Goal: Task Accomplishment & Management: Use online tool/utility

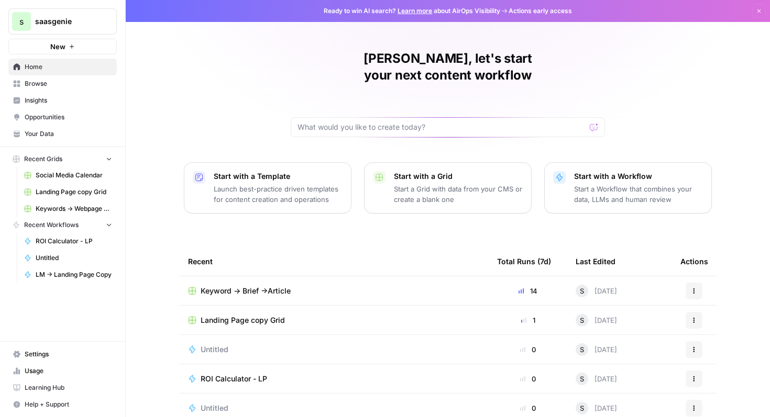
scroll to position [64, 0]
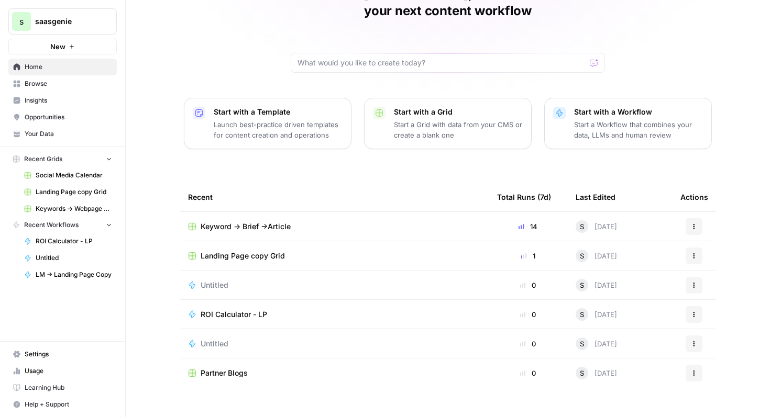
click at [42, 77] on link "Browse" at bounding box center [62, 83] width 108 height 17
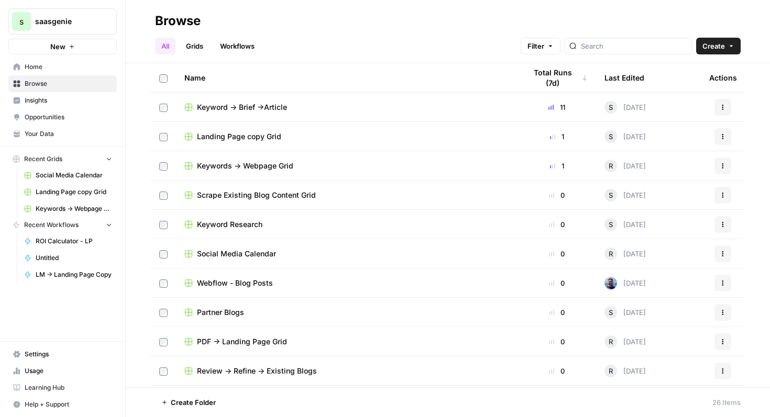
click at [77, 48] on button "New" at bounding box center [62, 47] width 108 height 16
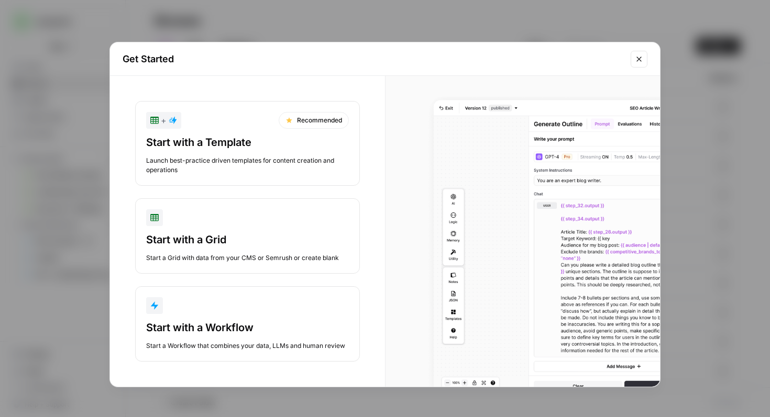
click at [254, 320] on div "Start with a Workflow" at bounding box center [247, 327] width 203 height 15
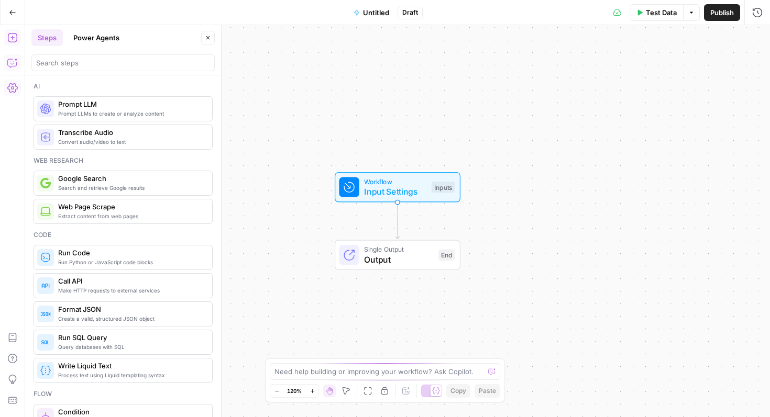
click at [7, 67] on button "Copilot" at bounding box center [12, 62] width 17 height 17
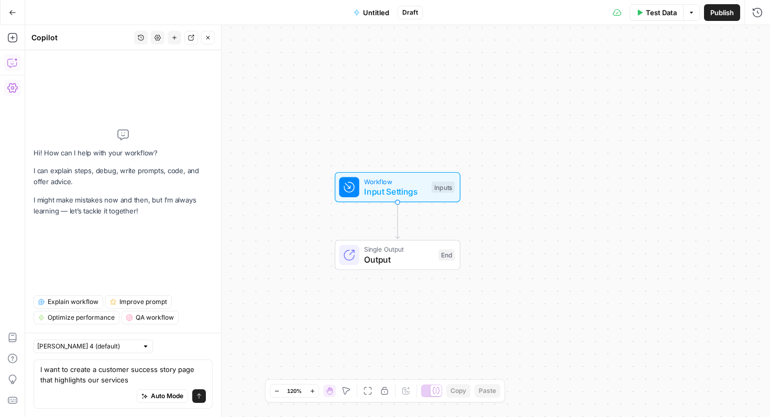
click at [94, 371] on textarea "I want to create a customer success story page that highlights our services" at bounding box center [122, 374] width 165 height 21
click at [158, 379] on textarea "I want to create a BoFu customer success story page that highlights our services" at bounding box center [122, 374] width 165 height 21
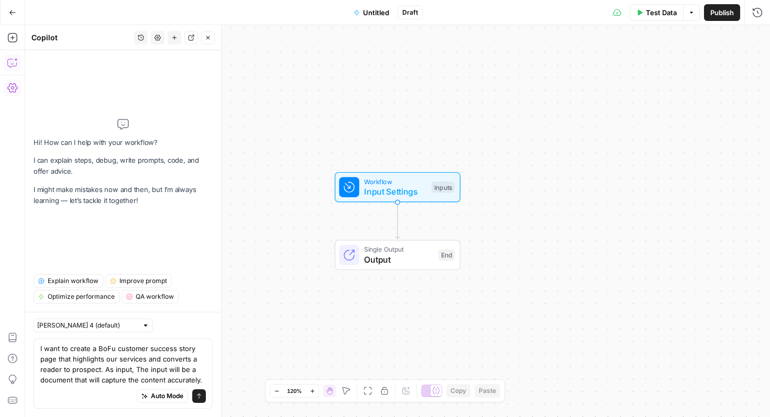
drag, startPoint x: 139, startPoint y: 373, endPoint x: 202, endPoint y: 379, distance: 63.6
click at [202, 379] on textarea "I want to create a BoFu customer success story page that highlights our service…" at bounding box center [122, 364] width 165 height 42
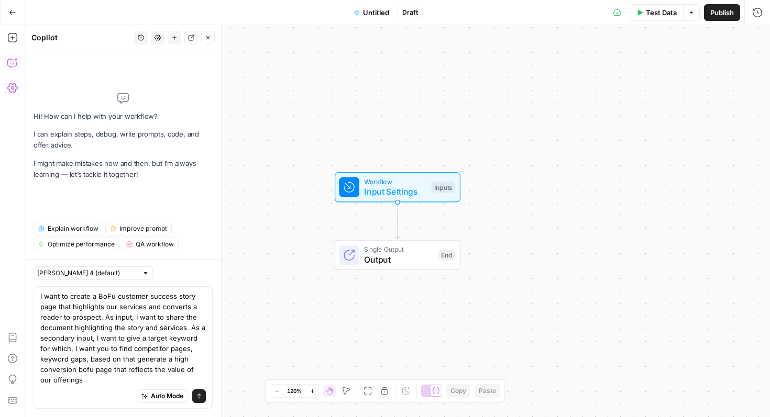
type textarea "I want to create a BoFu customer success story page that highlights our service…"
click at [202, 402] on button "Send" at bounding box center [199, 397] width 14 height 14
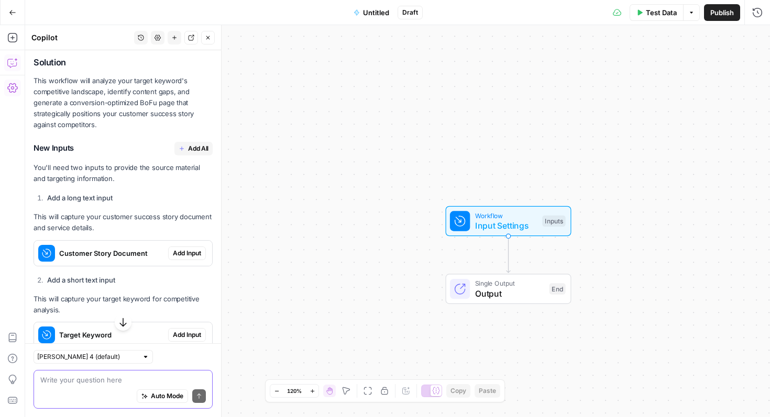
scroll to position [351, 0]
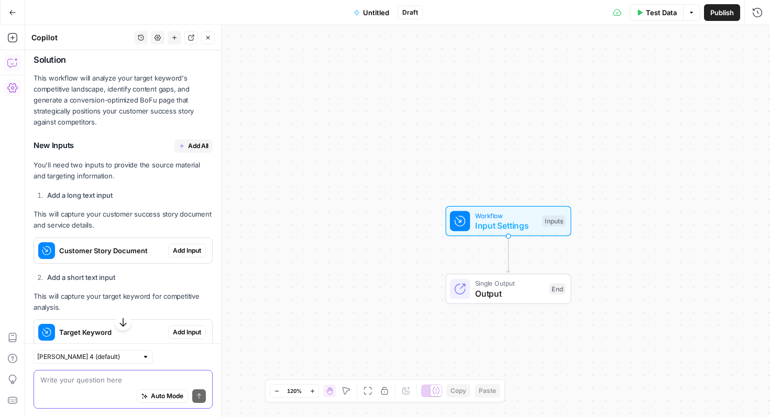
click at [194, 141] on span "Add All" at bounding box center [198, 145] width 20 height 9
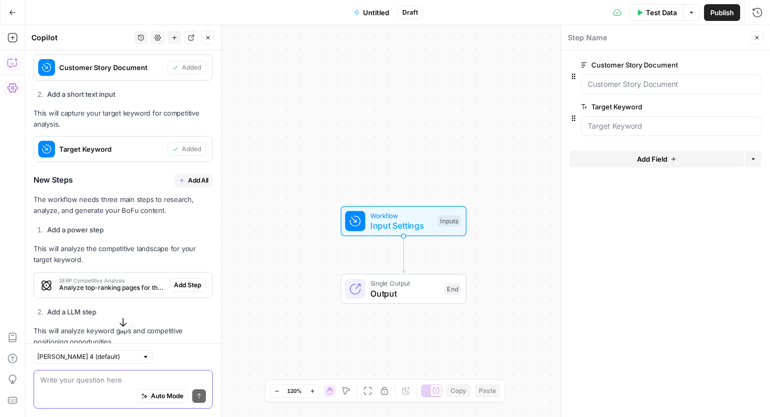
scroll to position [557, 0]
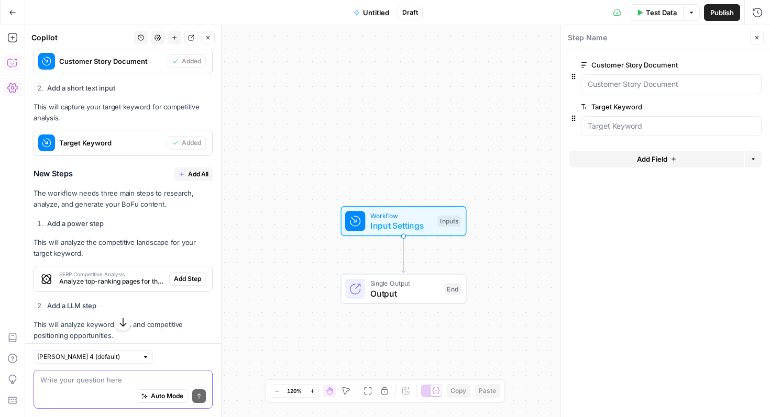
click at [199, 170] on span "Add All" at bounding box center [198, 174] width 20 height 9
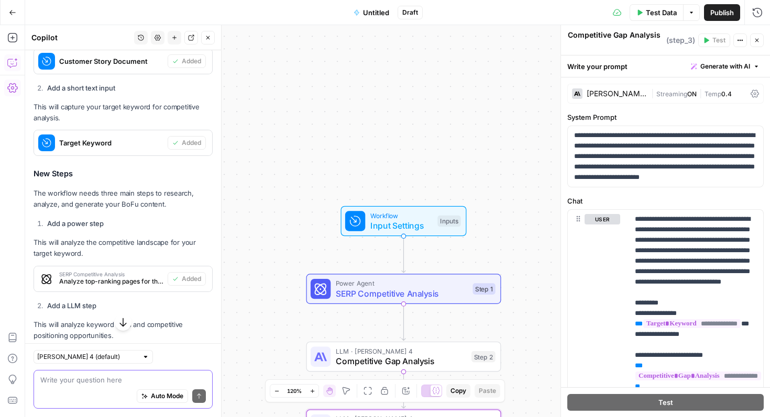
type textarea "Generate BoFu Customer Success Page"
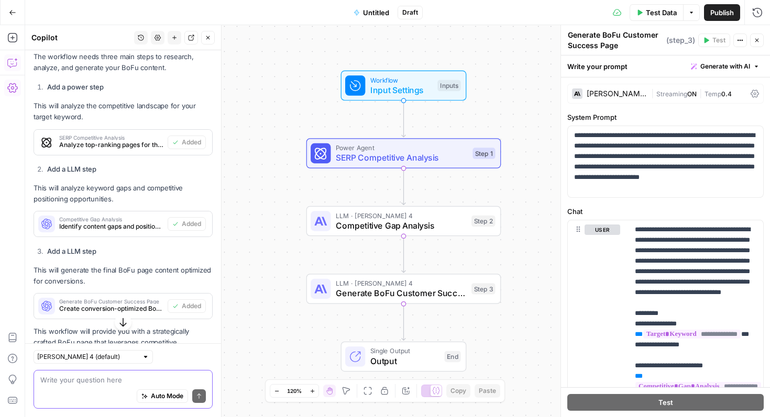
scroll to position [733, 0]
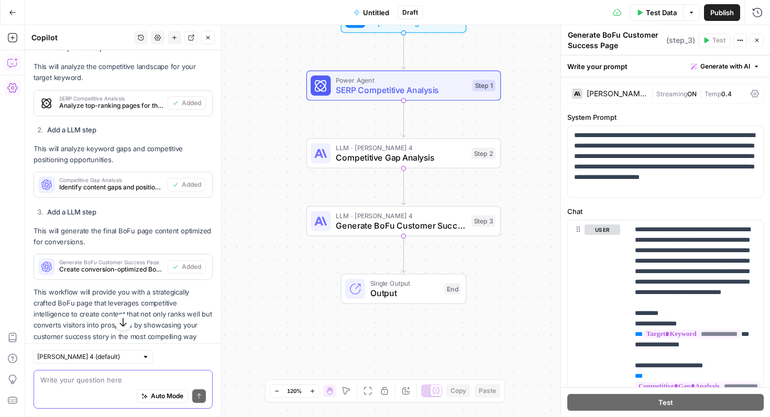
click at [380, 10] on span "Untitled" at bounding box center [376, 12] width 26 height 10
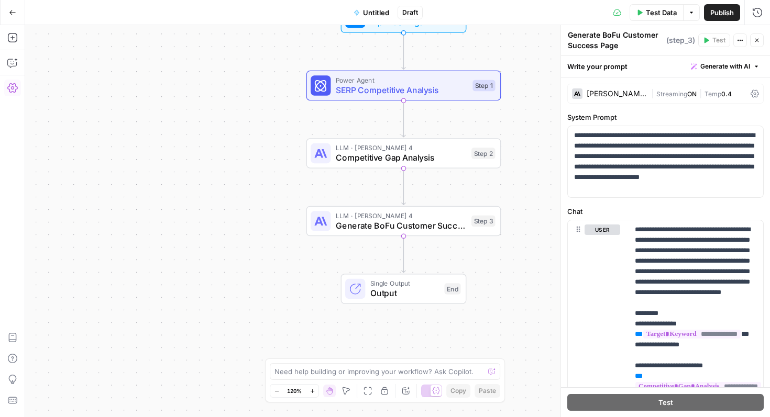
click at [380, 14] on span "Untitled" at bounding box center [376, 12] width 26 height 10
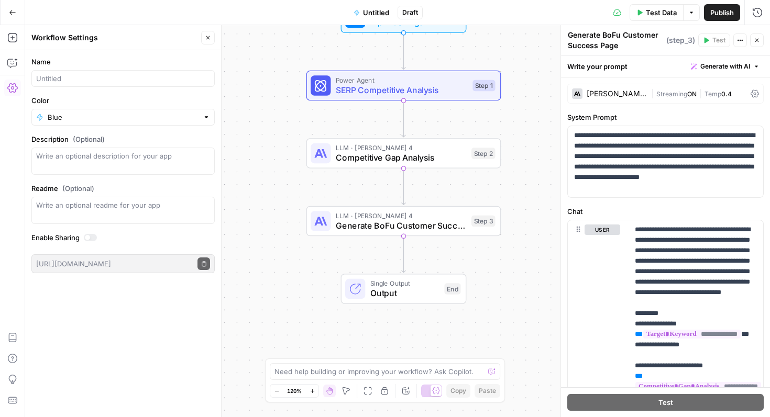
click at [380, 14] on span "Untitled" at bounding box center [376, 12] width 26 height 10
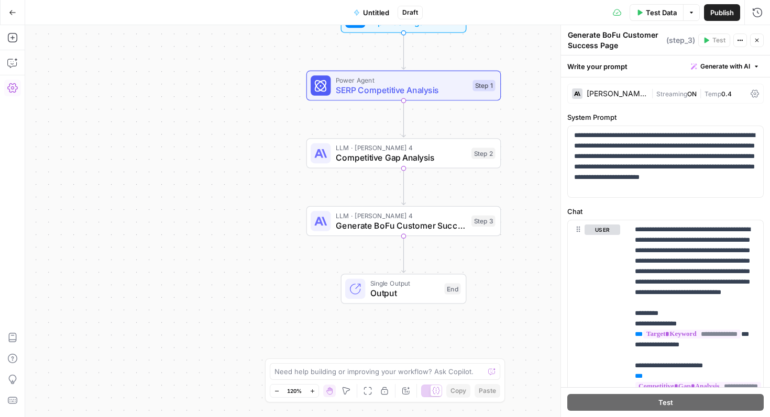
click at [376, 13] on span "Untitled" at bounding box center [376, 12] width 26 height 10
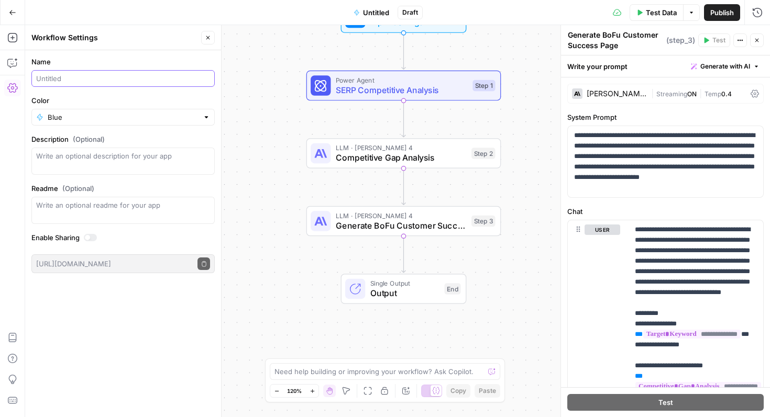
click at [95, 76] on input "Name" at bounding box center [123, 78] width 174 height 10
drag, startPoint x: 60, startPoint y: 79, endPoint x: 31, endPoint y: 79, distance: 28.8
click at [31, 79] on div "Prompt -> Customer Success Story" at bounding box center [122, 78] width 183 height 17
type input "Transcript -> Customer Success Story"
click at [664, 13] on span "Test Data" at bounding box center [661, 12] width 31 height 10
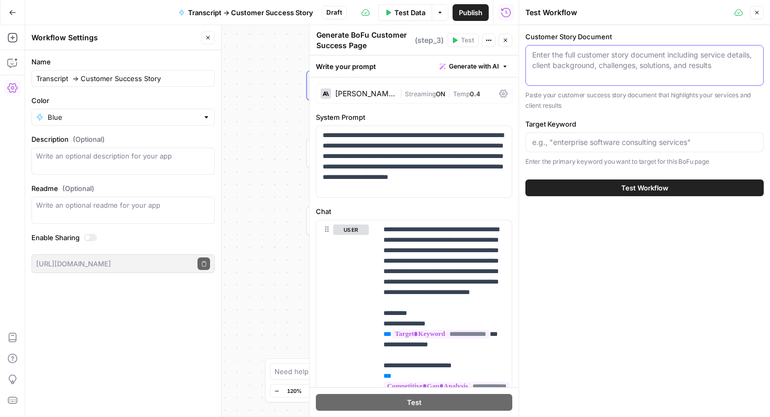
click at [597, 57] on textarea "Customer Story Document" at bounding box center [644, 60] width 225 height 21
paste textarea "Loremip DO-Sitam Consect Adipiscing eli SeddOe temp Incididu Ut l Etdolo Magnaa…"
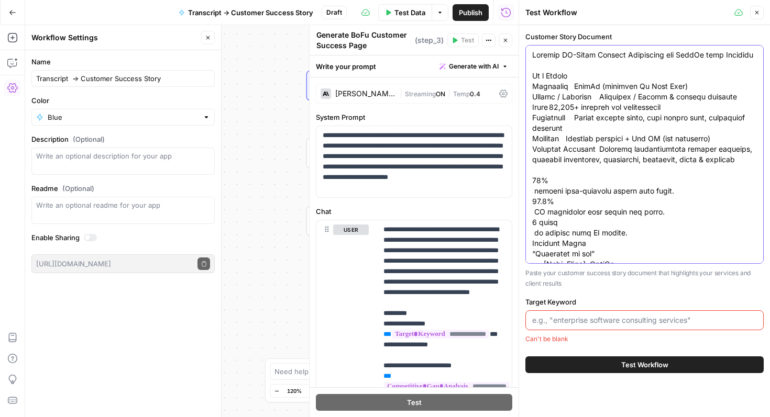
scroll to position [775, 0]
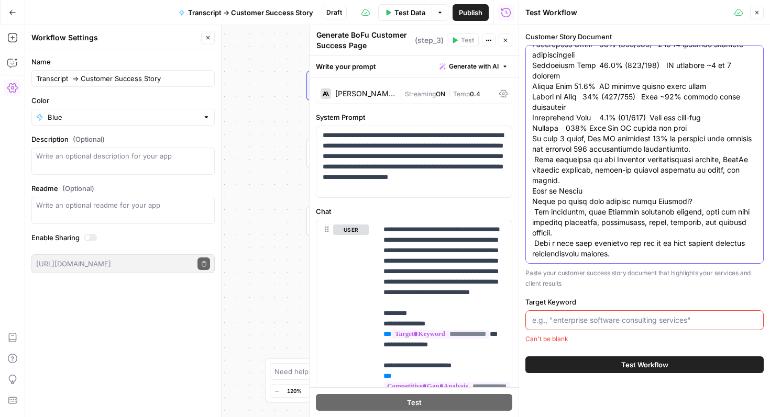
type textarea "Loremip DO-Sitam Consect Adipiscing eli SeddOe temp Incididu Ut l Etdolo Magnaa…"
click at [599, 314] on div at bounding box center [644, 320] width 238 height 20
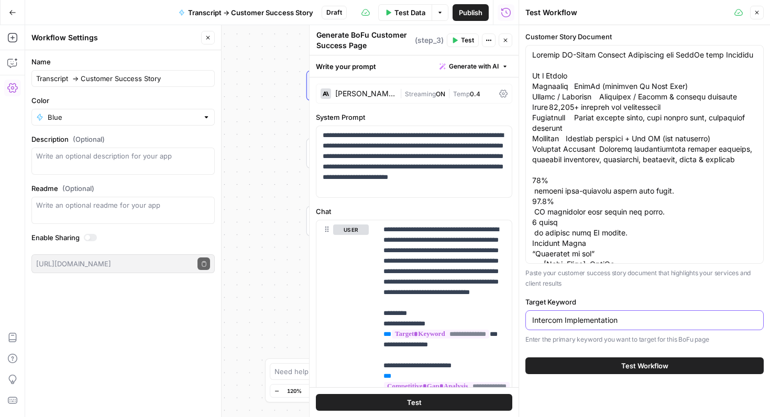
type input "Intercom Implementation"
drag, startPoint x: 628, startPoint y: 320, endPoint x: 516, endPoint y: 320, distance: 112.0
click at [518, 320] on div "Test Workflow Close Customer Story Document Paste your customer success story d…" at bounding box center [643, 208] width 251 height 417
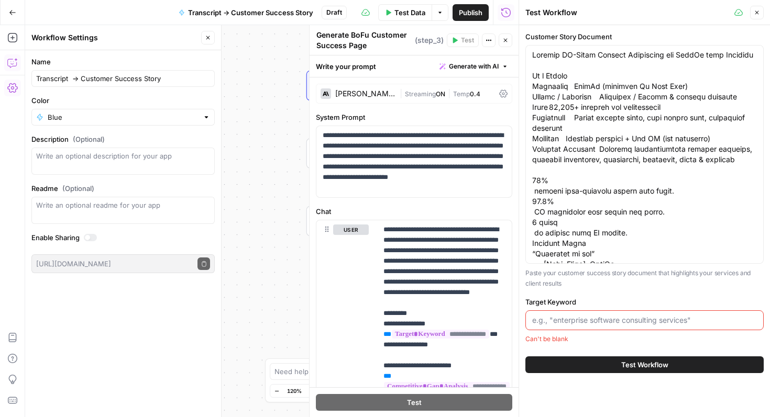
click at [11, 66] on icon "button" at bounding box center [12, 63] width 10 height 10
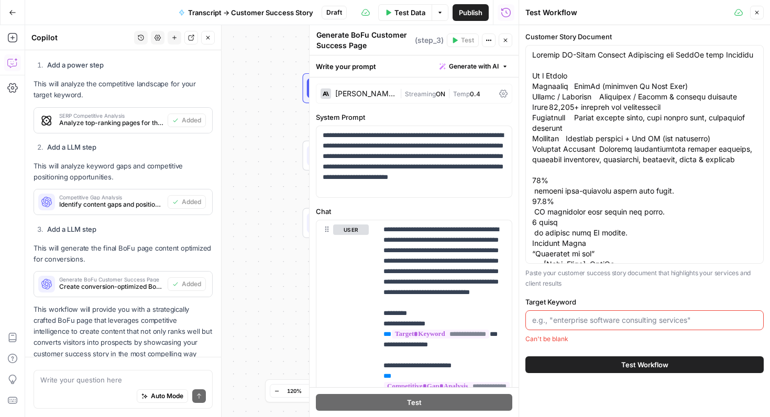
scroll to position [746, 0]
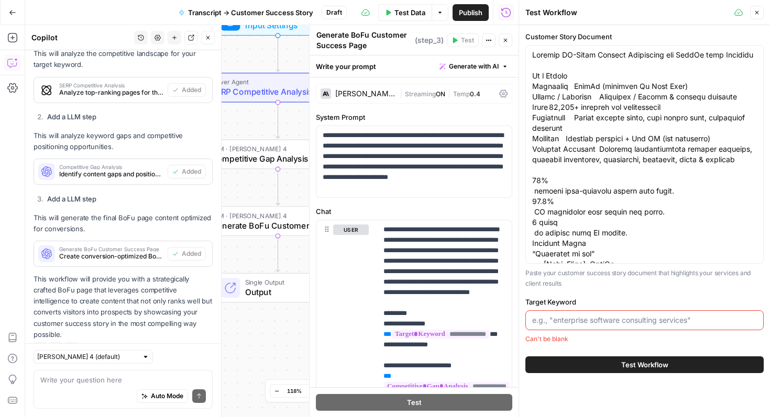
click at [94, 391] on div "Auto Mode Send" at bounding box center [122, 396] width 165 height 23
type textarea "C"
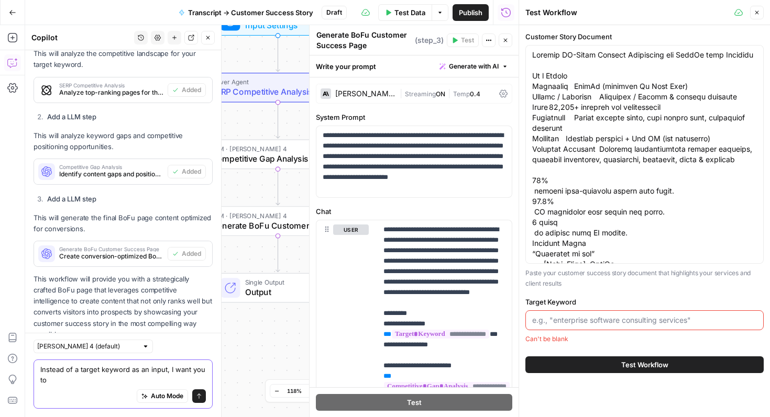
scroll to position [757, 0]
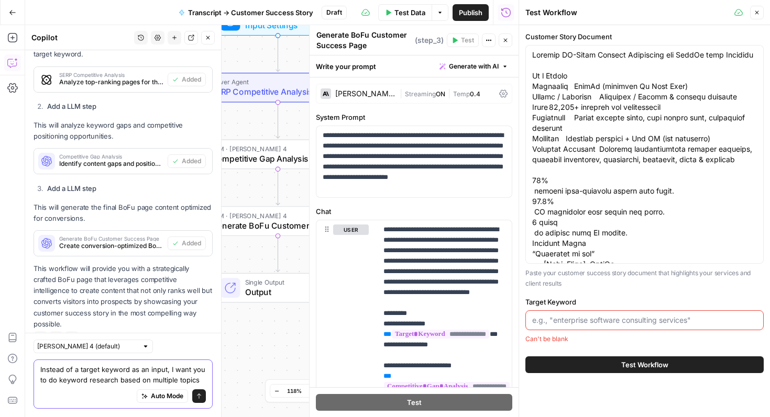
type textarea "Instead of a target keyword as an input, I want you to do keyword research base…"
drag, startPoint x: 201, startPoint y: 377, endPoint x: 39, endPoint y: 368, distance: 162.1
click at [39, 368] on div "Instead of a target keyword as an input, I want you to do keyword research base…" at bounding box center [123, 384] width 179 height 49
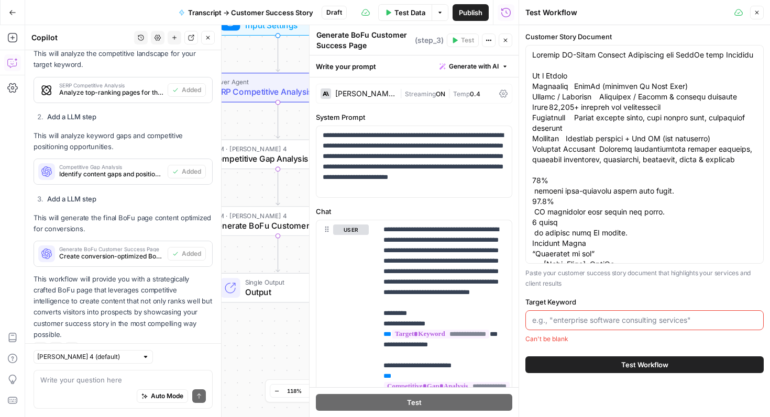
click at [546, 320] on input "Target Keyword" at bounding box center [644, 320] width 225 height 10
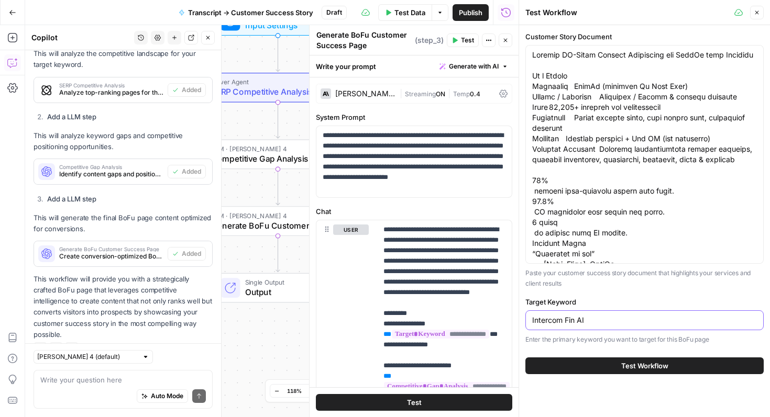
click at [564, 323] on input "Intercom Fin AI" at bounding box center [644, 320] width 225 height 10
click at [601, 323] on input "Intercom Fin AI" at bounding box center [644, 320] width 225 height 10
drag, startPoint x: 563, startPoint y: 322, endPoint x: 530, endPoint y: 318, distance: 33.2
click at [530, 318] on div "Intercom Fin AI" at bounding box center [644, 320] width 238 height 20
click at [574, 321] on input "Fin AI" at bounding box center [644, 320] width 225 height 10
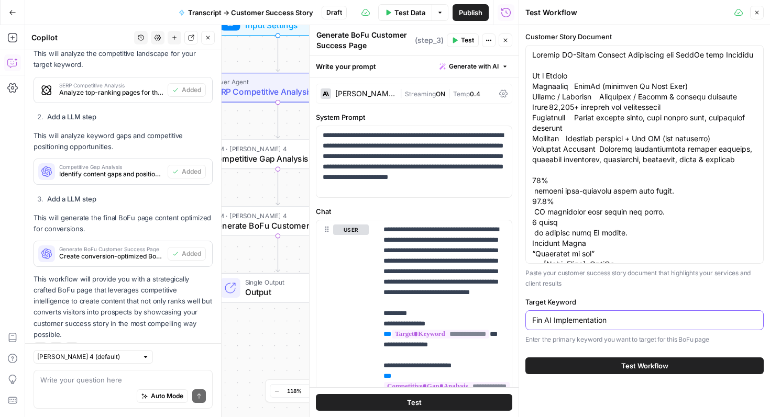
type input "Fin AI Implementation"
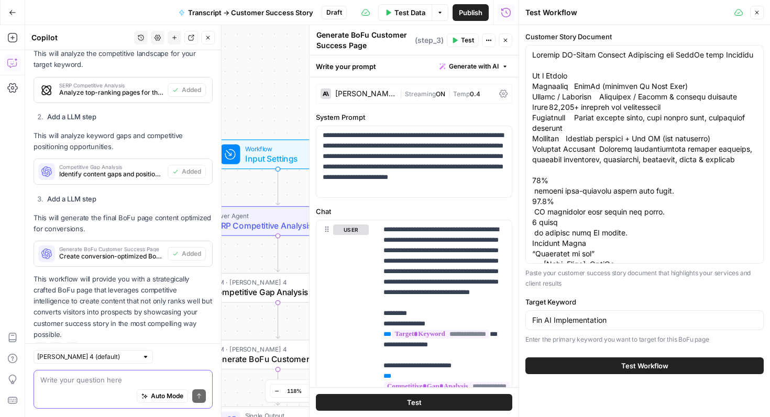
click at [130, 375] on textarea at bounding box center [122, 380] width 165 height 10
type textarea "Add a keyword research step to"
drag, startPoint x: 554, startPoint y: 321, endPoint x: 531, endPoint y: 320, distance: 23.1
click at [531, 320] on div "Fin AI Implementation" at bounding box center [644, 320] width 238 height 20
click at [543, 320] on input "hepdesk Implementation" at bounding box center [644, 320] width 225 height 10
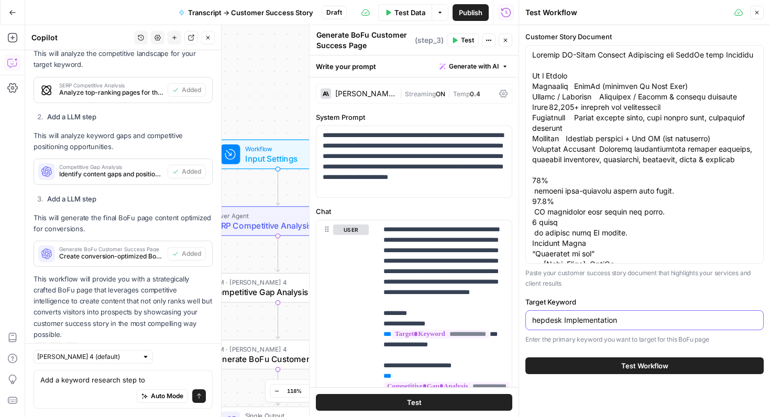
click at [540, 323] on input "hepdesk Implementation" at bounding box center [644, 320] width 225 height 10
click at [532, 321] on input "helpdesk Implementation" at bounding box center [644, 320] width 225 height 10
type input "Intercom helpdesk Implementation"
click at [160, 380] on textarea "Add a keyword research step to" at bounding box center [122, 380] width 165 height 10
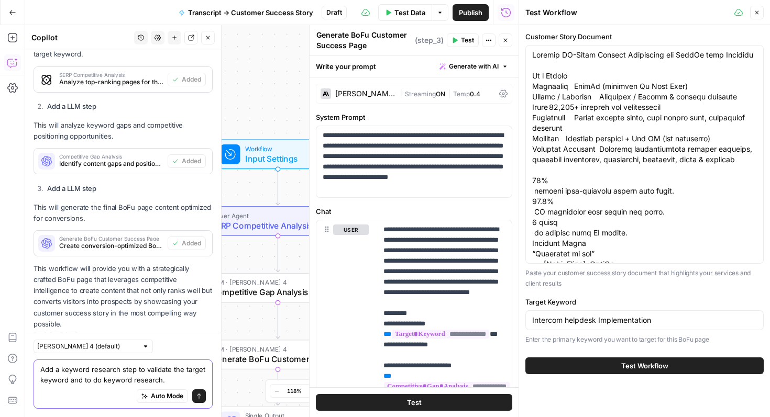
type textarea "Add a keyword research step to validate the target keyword and to do keyword re…"
click at [198, 395] on icon "submit" at bounding box center [199, 396] width 6 height 6
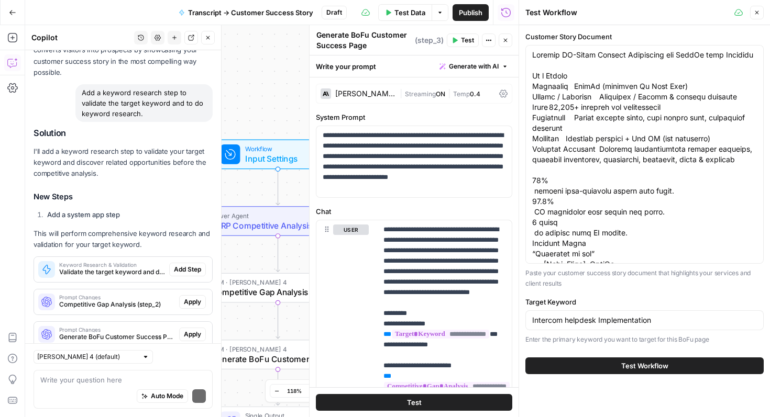
scroll to position [1067, 0]
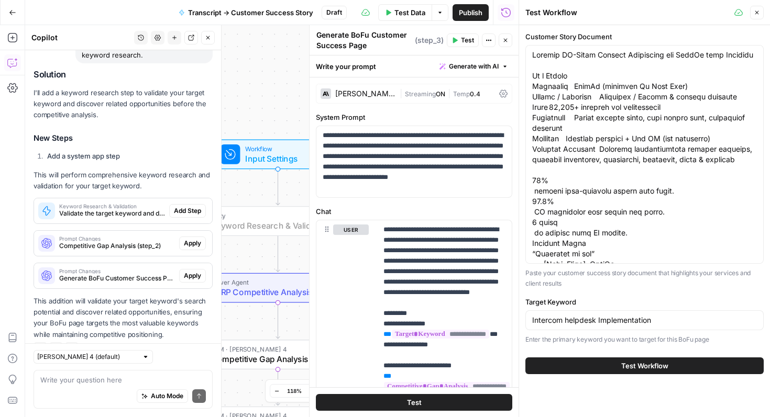
click at [191, 206] on span "Add Step" at bounding box center [187, 210] width 27 height 9
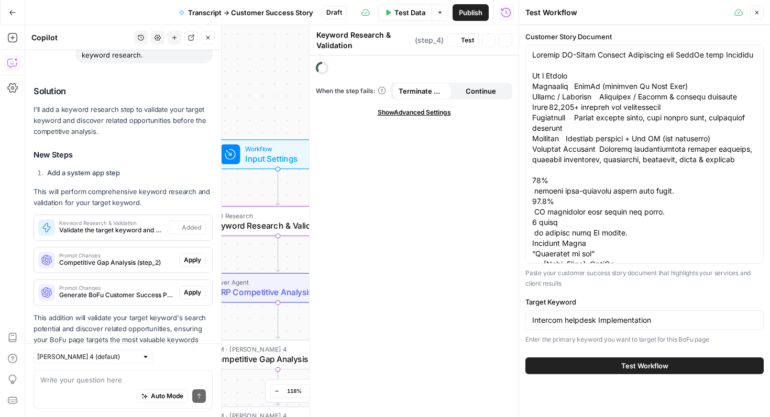
scroll to position [1084, 0]
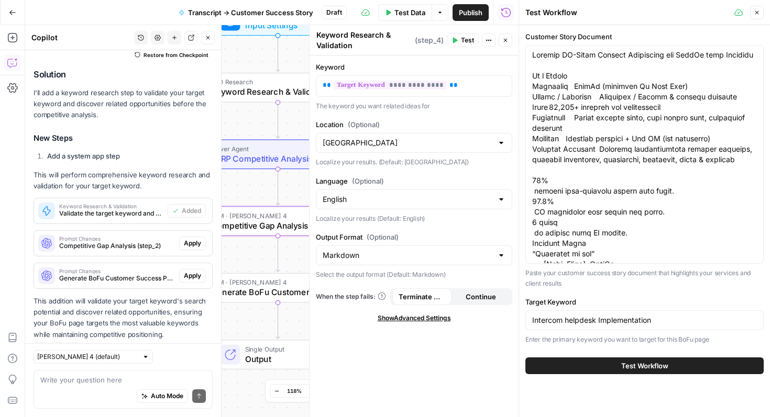
click at [196, 239] on span "Apply" at bounding box center [192, 243] width 17 height 9
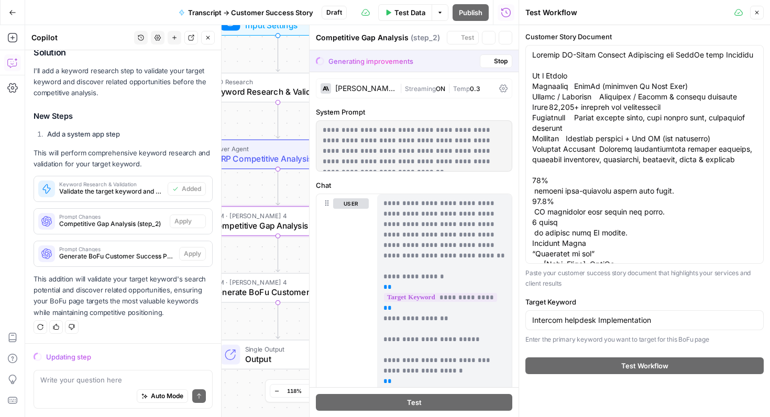
scroll to position [1050, 0]
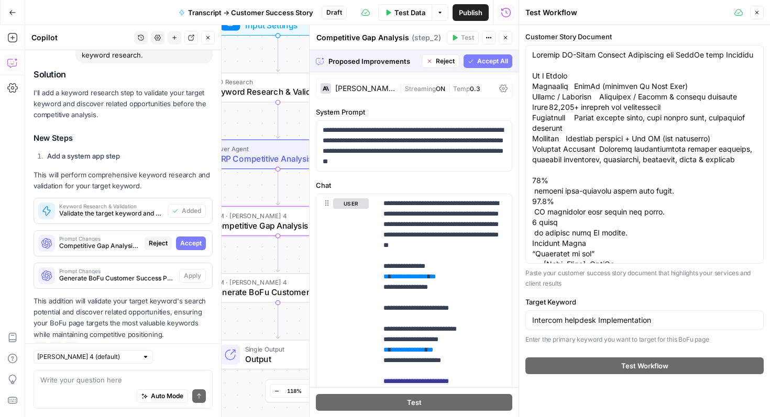
click at [201, 239] on span "Accept" at bounding box center [190, 243] width 21 height 9
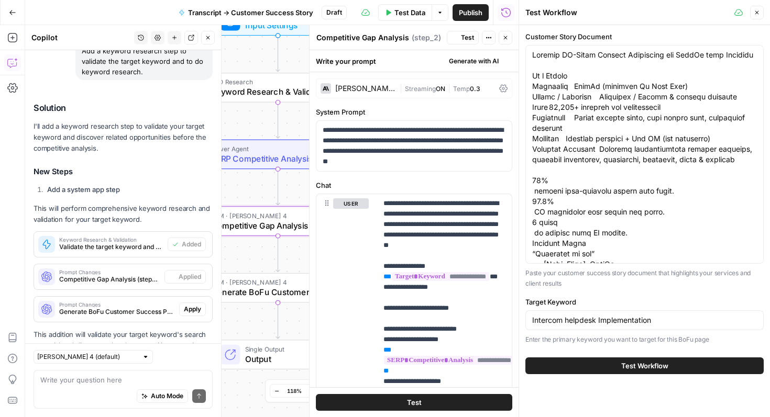
scroll to position [1084, 0]
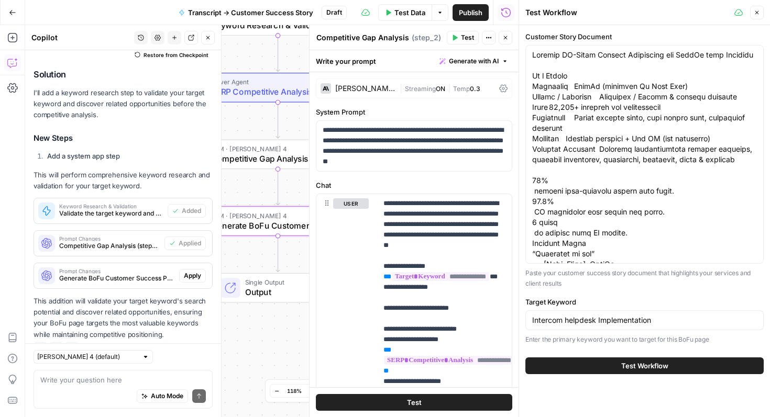
click at [197, 271] on span "Apply" at bounding box center [192, 275] width 17 height 9
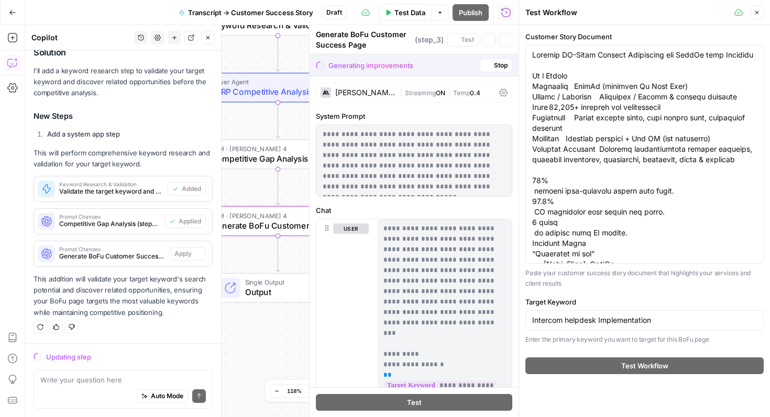
scroll to position [1050, 0]
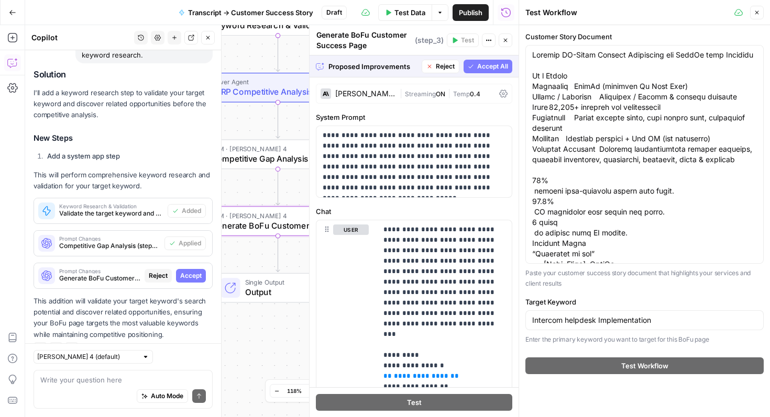
click at [197, 271] on span "Accept" at bounding box center [190, 275] width 21 height 9
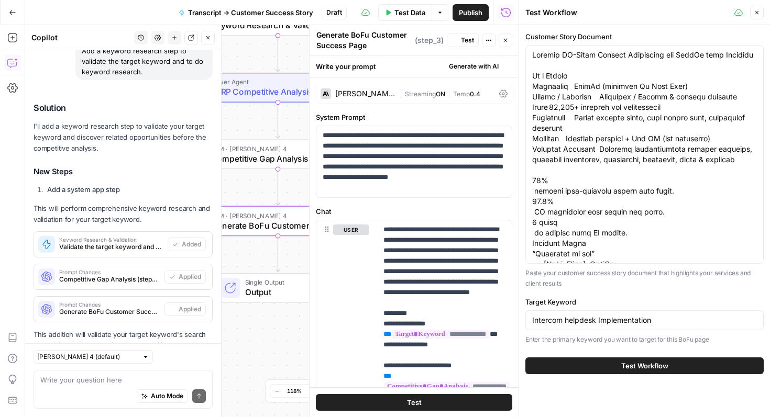
scroll to position [1084, 0]
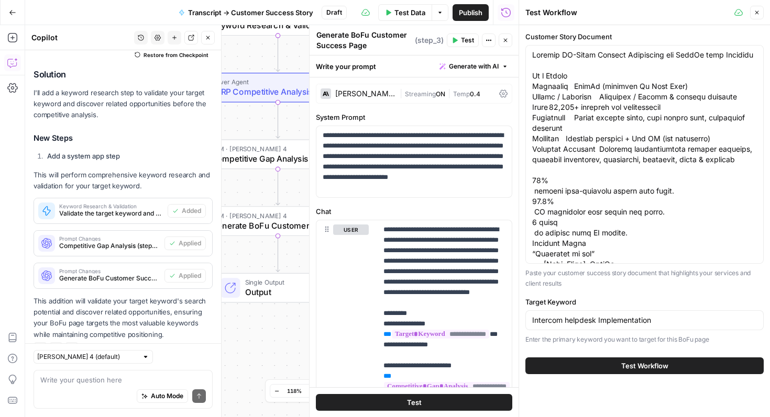
click at [625, 369] on span "Test Workflow" at bounding box center [644, 366] width 47 height 10
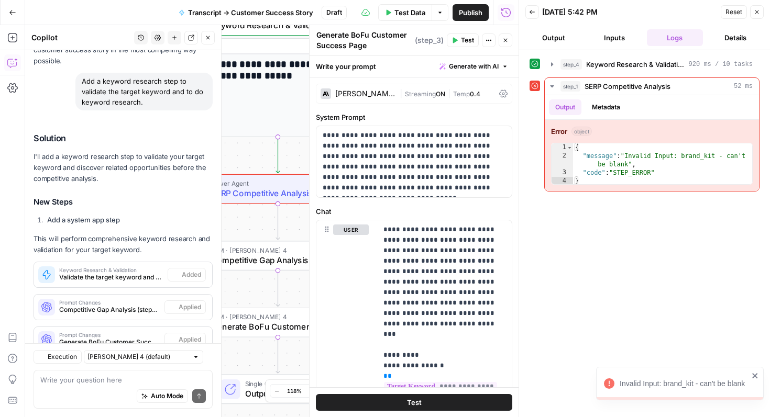
scroll to position [1084, 0]
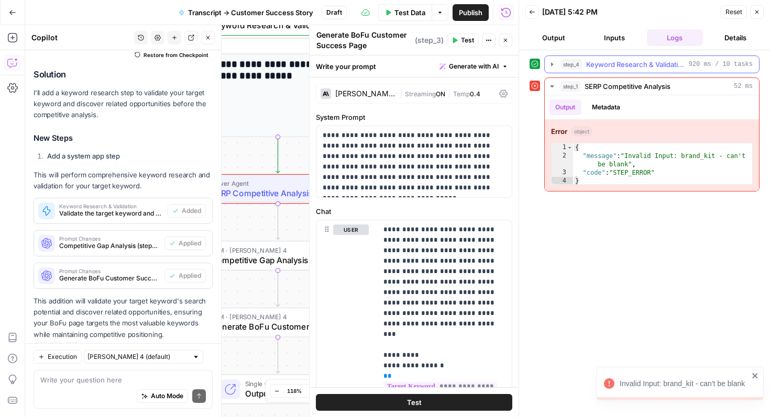
click at [549, 63] on icon "button" at bounding box center [552, 64] width 8 height 8
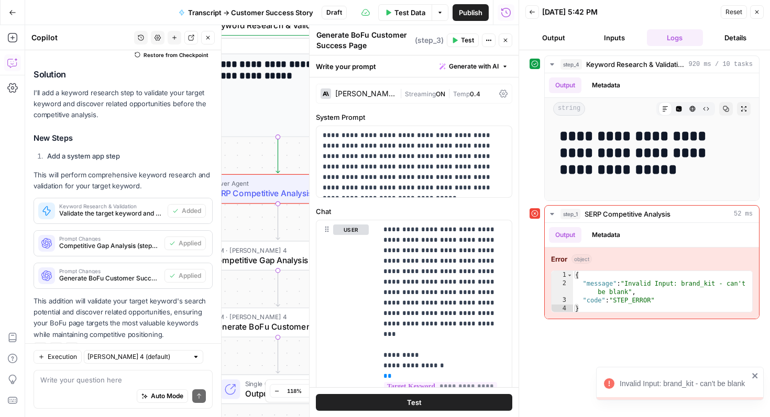
click at [617, 37] on button "Inputs" at bounding box center [614, 37] width 57 height 17
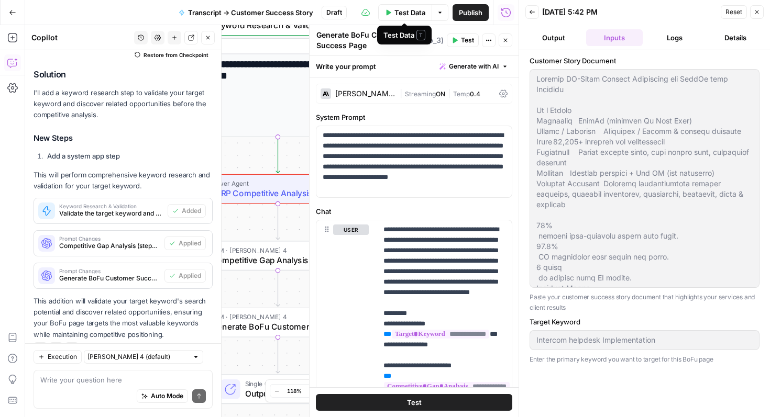
click at [410, 10] on span "Test Data" at bounding box center [409, 12] width 31 height 10
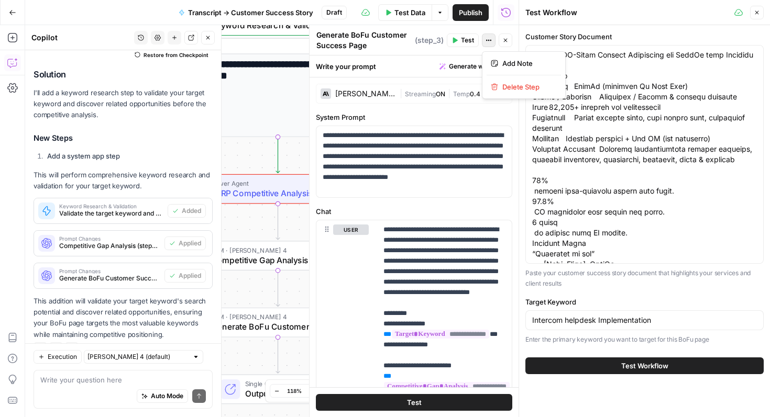
click at [491, 41] on icon "button" at bounding box center [488, 40] width 6 height 6
click at [449, 81] on div "**********" at bounding box center [413, 389] width 209 height 625
click at [266, 191] on span "SERP Competitive Analysis" at bounding box center [276, 193] width 130 height 13
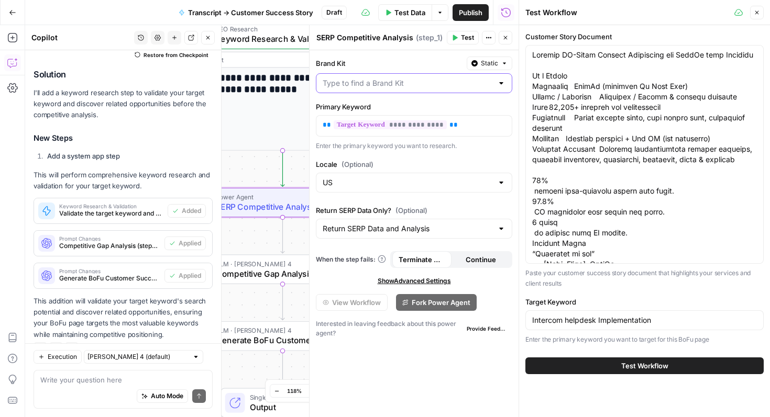
click at [392, 84] on input "Brand Kit" at bounding box center [408, 83] width 170 height 10
click at [375, 134] on span "saasgenie" at bounding box center [412, 133] width 174 height 10
type input "saasgenie"
click at [626, 371] on button "Test Workflow" at bounding box center [644, 366] width 238 height 17
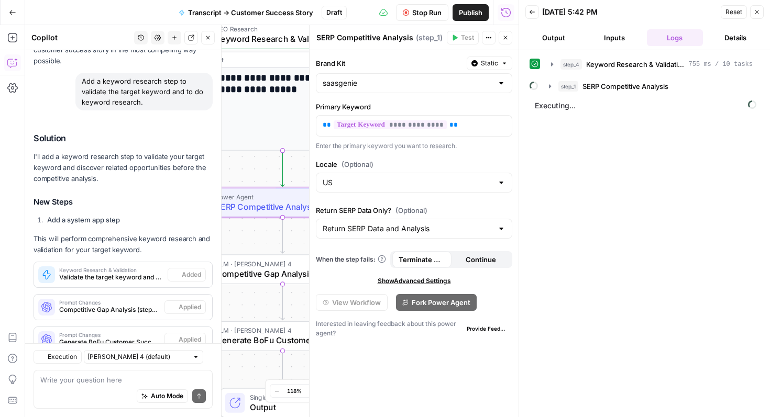
scroll to position [1084, 0]
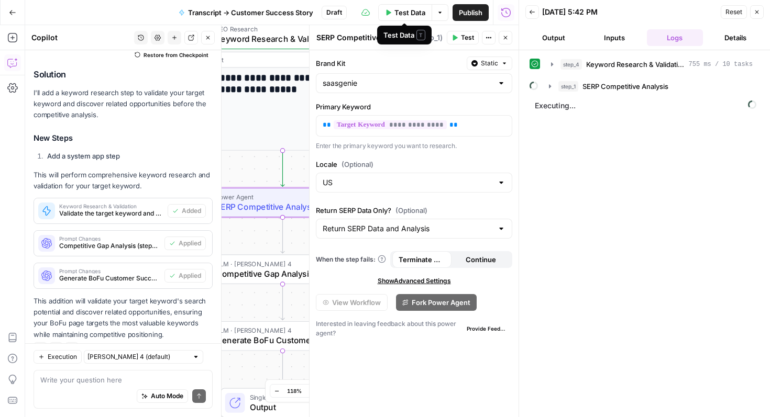
click at [405, 13] on span "Test Data" at bounding box center [409, 12] width 31 height 10
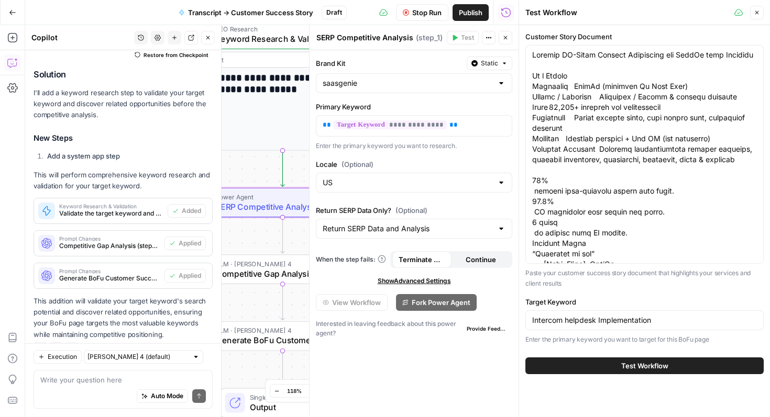
click at [595, 362] on button "Test Workflow" at bounding box center [644, 366] width 238 height 17
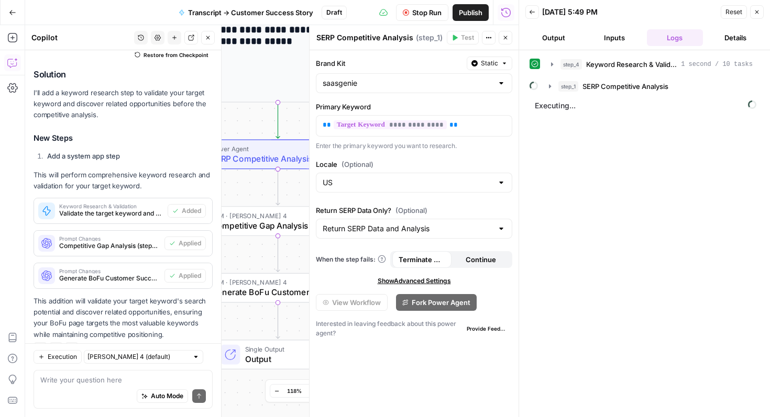
click at [502, 63] on icon "button" at bounding box center [504, 63] width 6 height 6
click at [427, 69] on div "Brand Kit Static" at bounding box center [414, 64] width 196 height 14
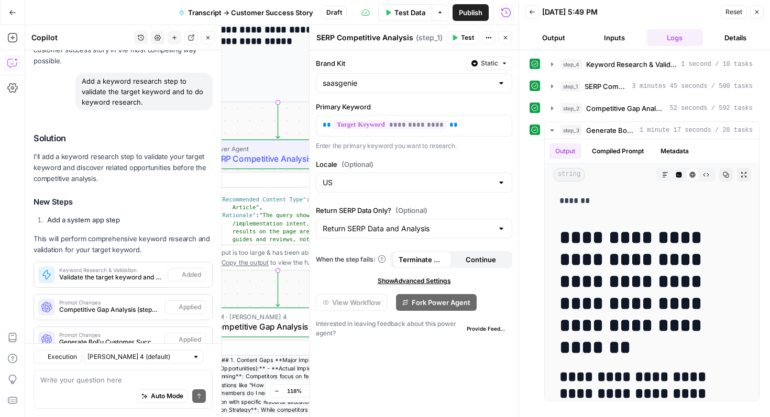
scroll to position [1084, 0]
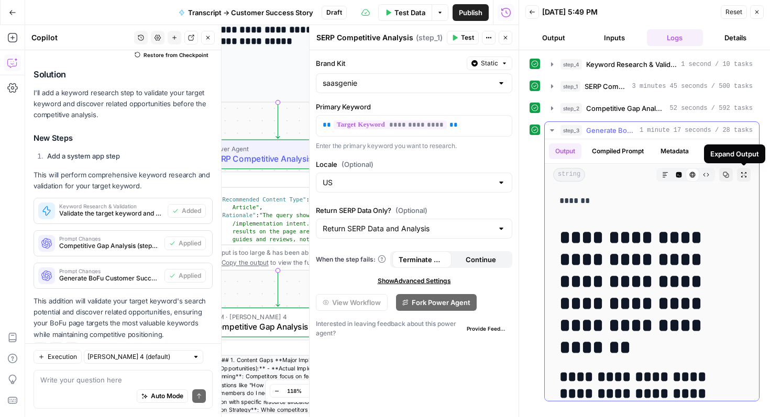
click at [745, 170] on button "Expand Output" at bounding box center [744, 175] width 14 height 14
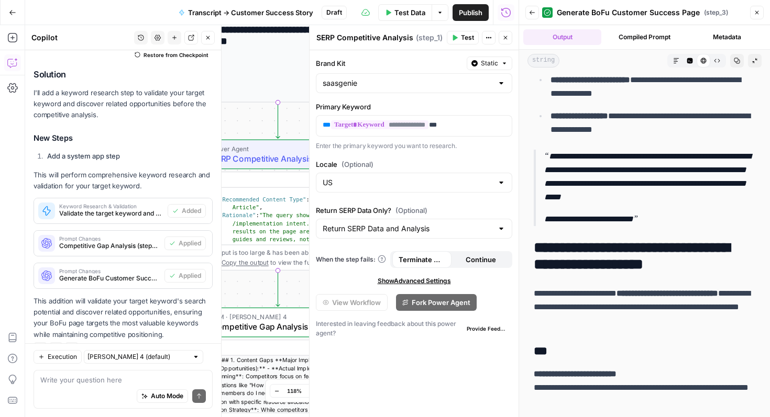
scroll to position [1676, 0]
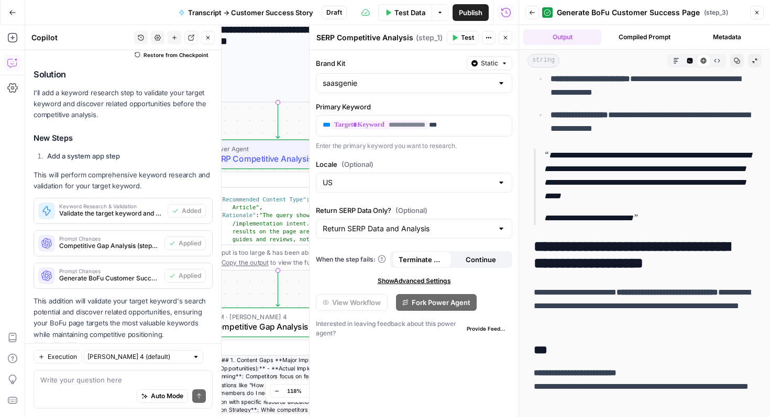
click at [550, 157] on em "**********" at bounding box center [647, 175] width 206 height 49
click at [553, 154] on em "**********" at bounding box center [647, 175] width 206 height 49
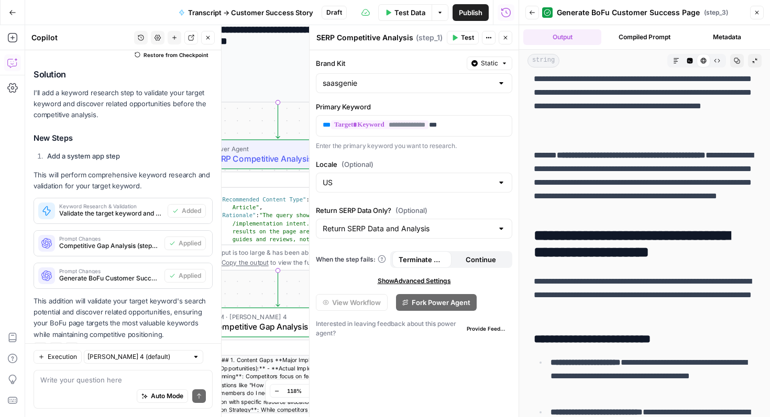
scroll to position [0, 0]
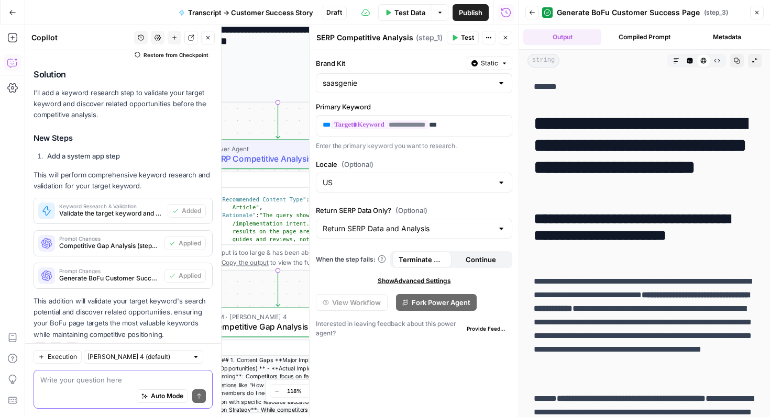
click at [125, 385] on textarea at bounding box center [122, 380] width 165 height 10
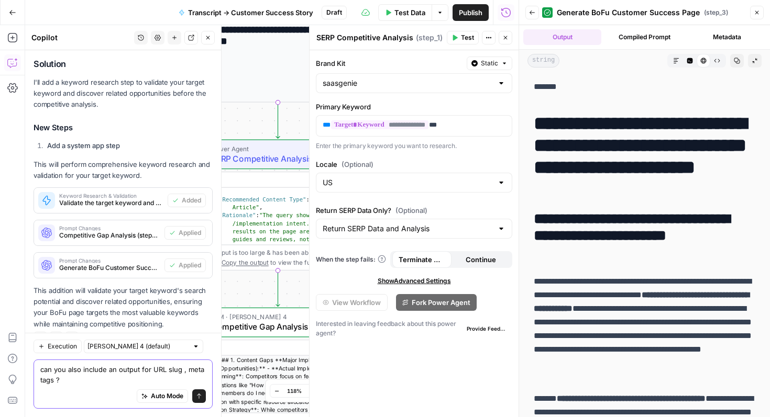
type textarea "can you also include an output for URL slug , meta tags ?"
click at [198, 400] on button "Send" at bounding box center [199, 397] width 14 height 14
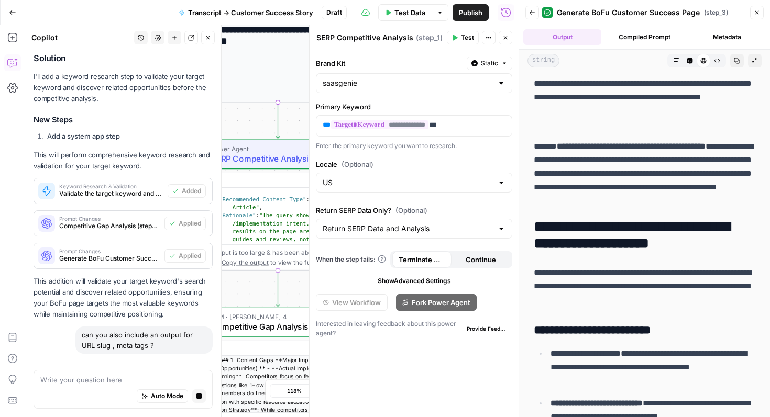
scroll to position [301, 0]
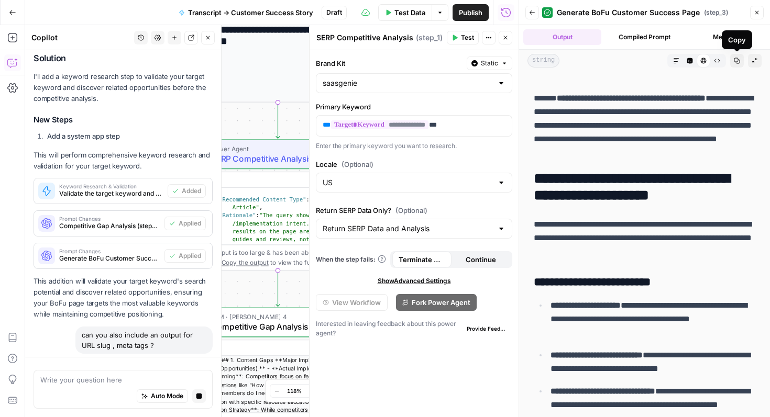
click at [736, 62] on icon "button" at bounding box center [736, 61] width 6 height 6
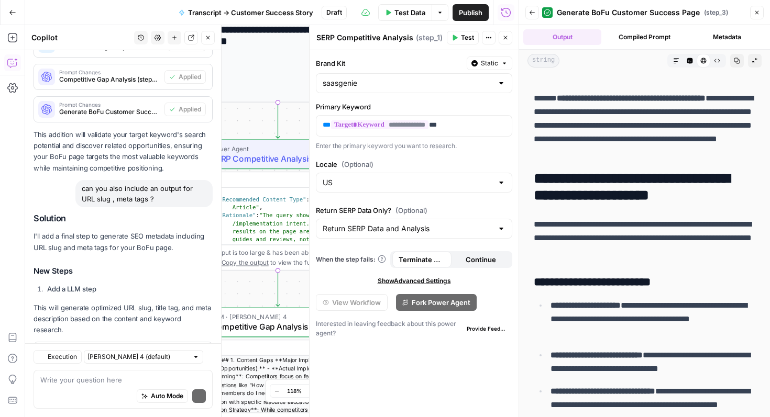
scroll to position [1329, 0]
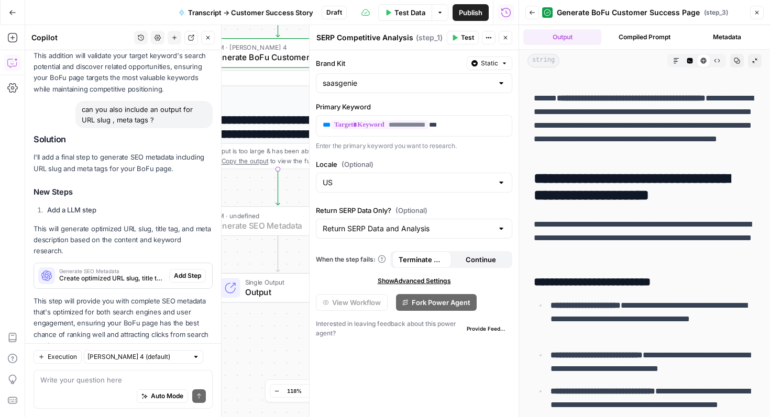
click at [188, 271] on span "Add Step" at bounding box center [187, 275] width 27 height 9
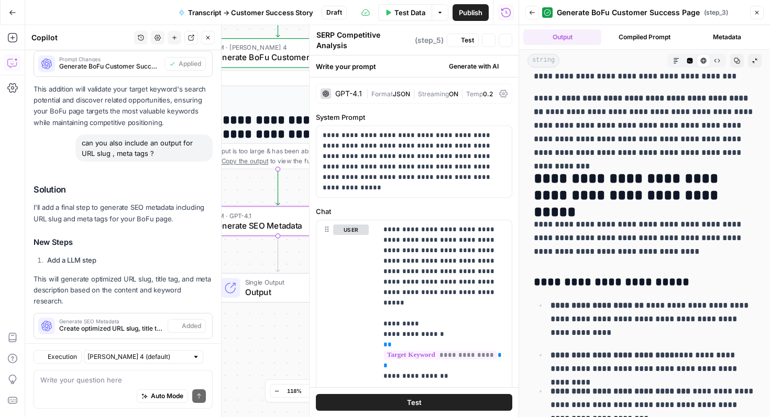
type textarea "Generate SEO Metadata"
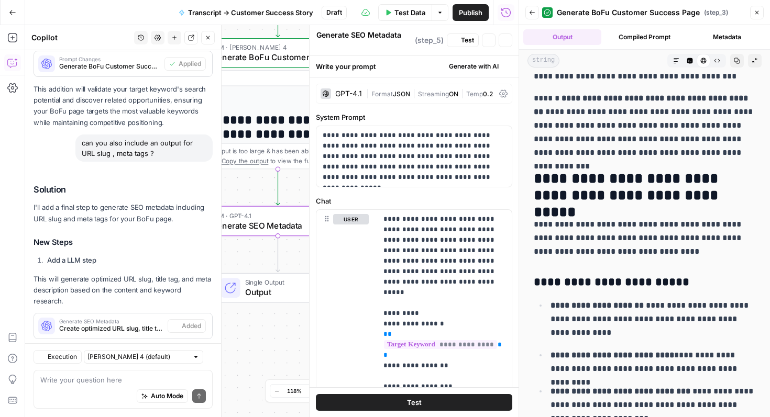
scroll to position [1346, 0]
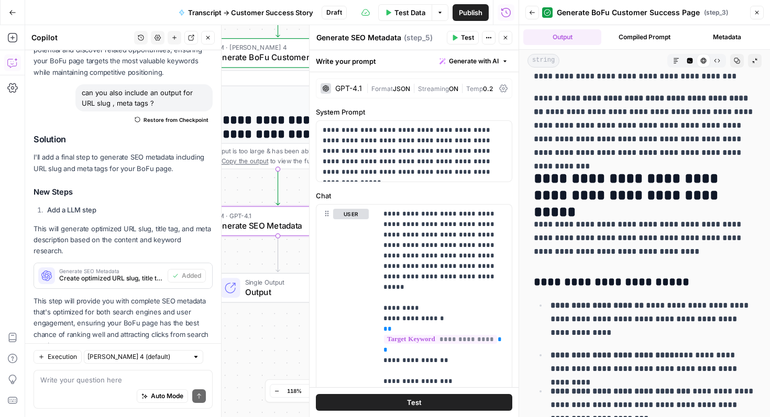
click at [437, 406] on button "Test" at bounding box center [414, 402] width 196 height 17
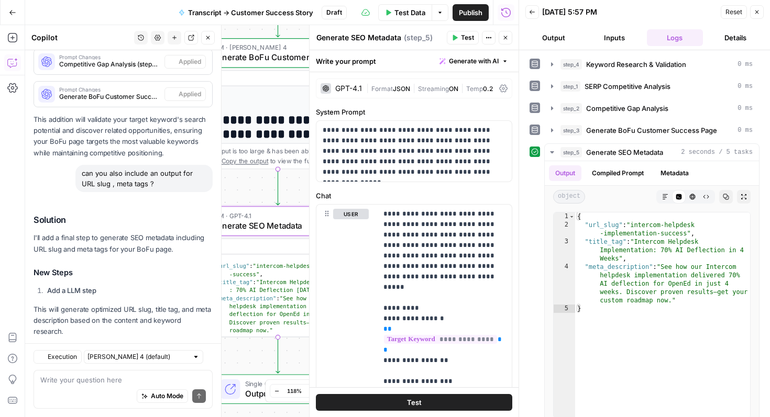
scroll to position [1346, 0]
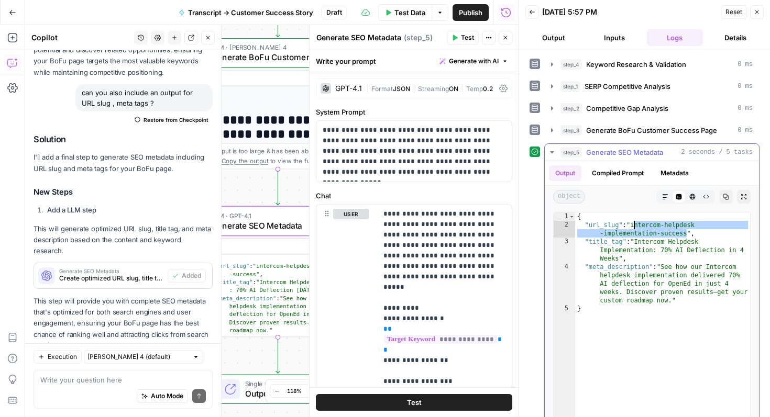
drag, startPoint x: 686, startPoint y: 231, endPoint x: 633, endPoint y: 225, distance: 53.3
click at [633, 225] on div "{ "url_slug" : "intercom-helpdesk -implementation-success" , "title_tag" : "Int…" at bounding box center [662, 324] width 175 height 223
click at [585, 246] on div "{ "url_slug" : "intercom-helpdesk -implementation-success" , "title_tag" : "Int…" at bounding box center [662, 324] width 175 height 223
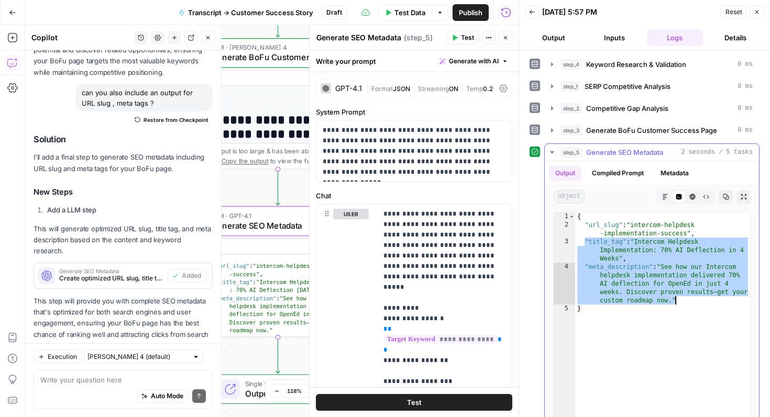
drag, startPoint x: 585, startPoint y: 244, endPoint x: 684, endPoint y: 302, distance: 114.8
click at [684, 302] on div "{ "url_slug" : "intercom-helpdesk -implementation-success" , "title_tag" : "Int…" at bounding box center [662, 324] width 175 height 223
type textarea "**********"
click at [593, 130] on span "Generate BoFu Customer Success Page" at bounding box center [651, 130] width 131 height 10
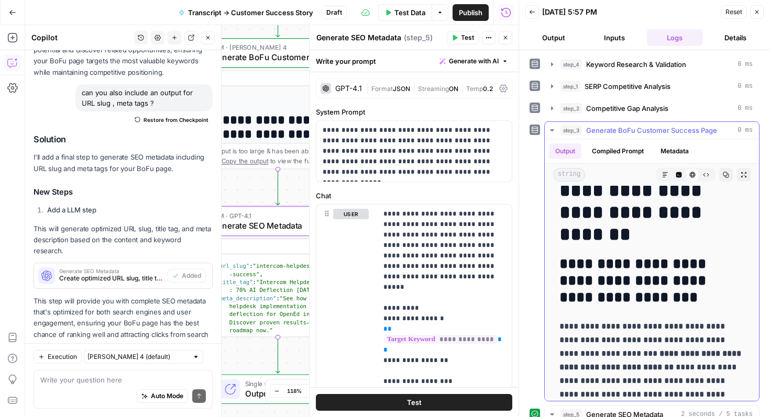
scroll to position [101, 0]
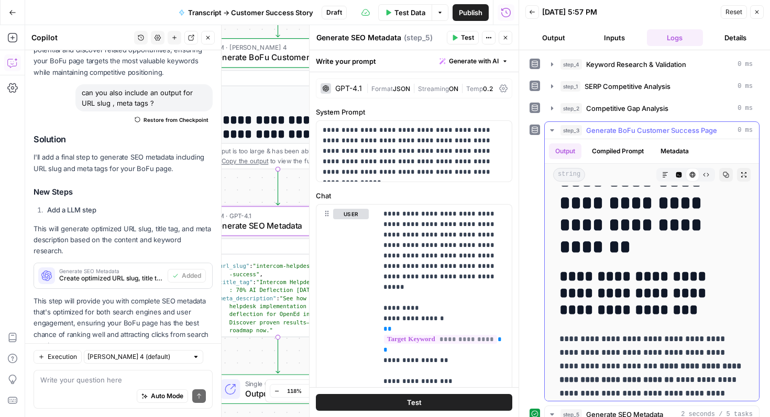
click at [640, 245] on h1 "**********" at bounding box center [651, 192] width 185 height 132
click at [599, 247] on h1 "**********" at bounding box center [651, 192] width 185 height 132
click at [631, 232] on h1 "**********" at bounding box center [651, 192] width 185 height 132
click at [727, 172] on icon "button" at bounding box center [725, 175] width 6 height 6
click at [663, 177] on icon "button" at bounding box center [665, 175] width 6 height 6
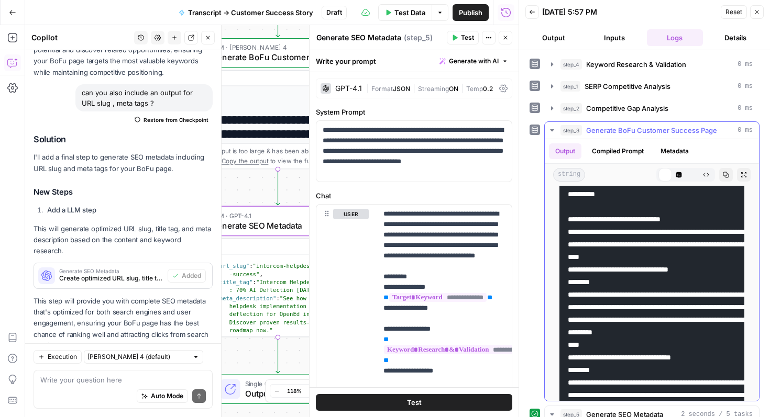
scroll to position [0, 0]
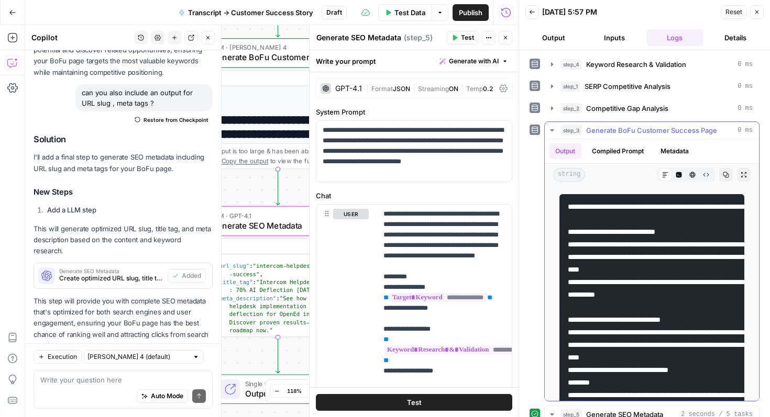
click at [675, 172] on icon "button" at bounding box center [678, 175] width 6 height 6
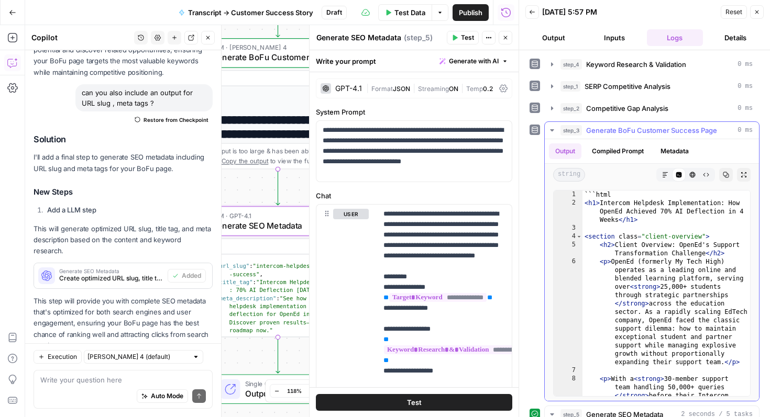
click at [692, 174] on icon "button" at bounding box center [692, 175] width 6 height 6
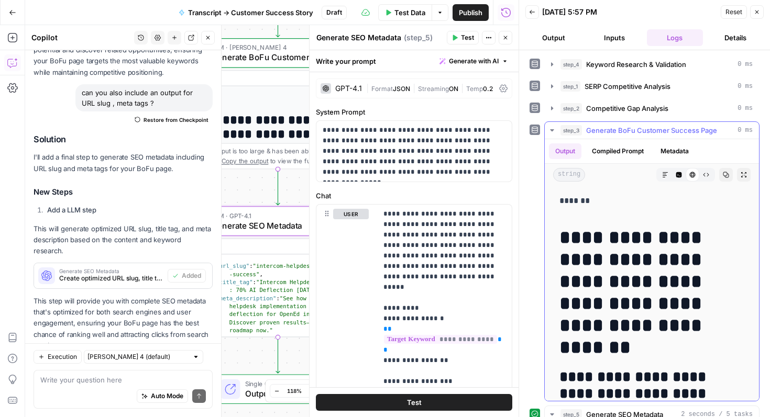
click at [610, 230] on h1 "**********" at bounding box center [651, 293] width 185 height 132
click at [708, 173] on icon "button" at bounding box center [706, 175] width 6 height 6
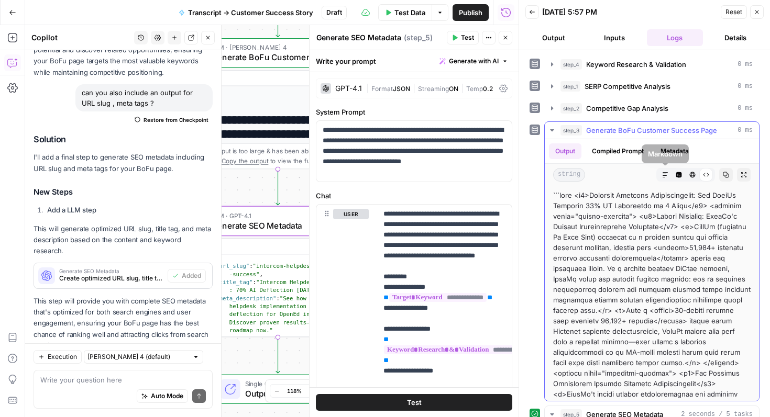
click at [668, 179] on button "Markdown" at bounding box center [665, 175] width 14 height 14
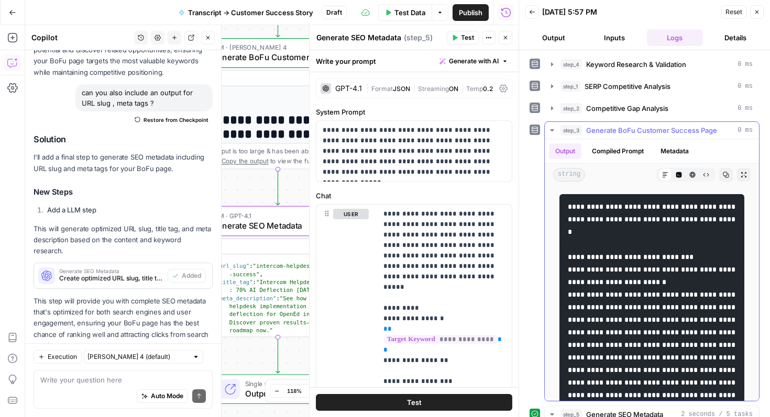
click at [675, 133] on span "Generate BoFu Customer Success Page" at bounding box center [651, 130] width 131 height 10
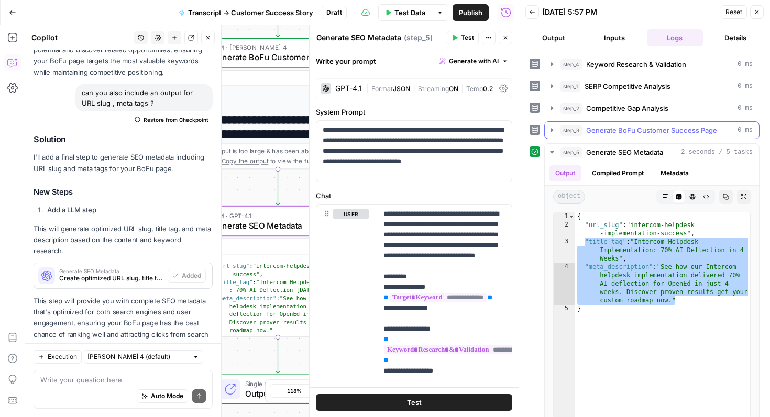
click at [675, 133] on span "Generate BoFu Customer Success Page" at bounding box center [651, 130] width 131 height 10
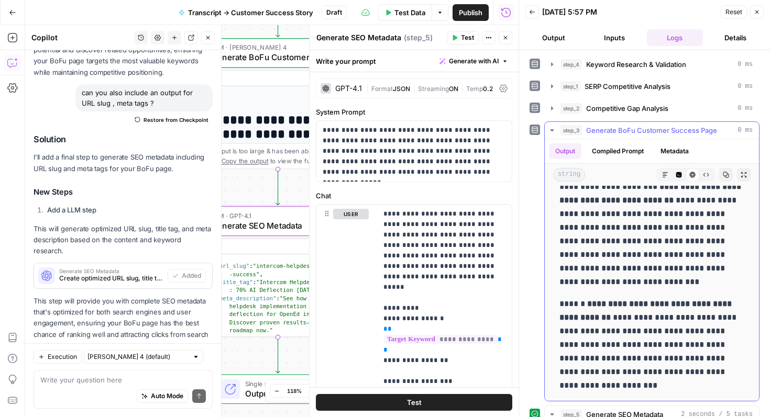
scroll to position [293, 0]
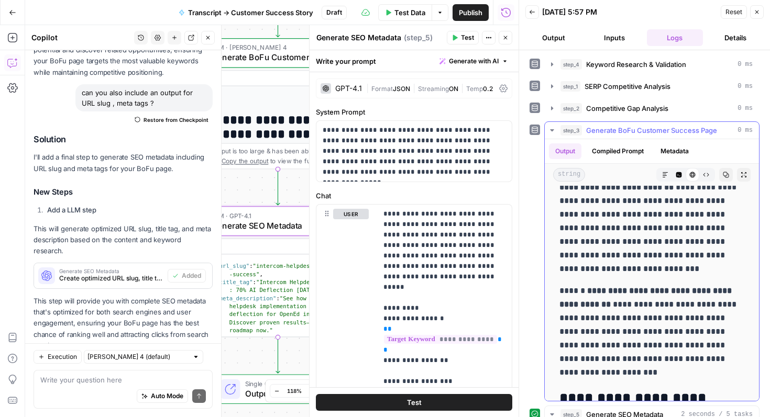
click at [625, 347] on p "**********" at bounding box center [651, 331] width 185 height 95
click at [94, 379] on textarea at bounding box center [122, 380] width 165 height 10
click at [668, 174] on button "Markdown" at bounding box center [665, 175] width 14 height 14
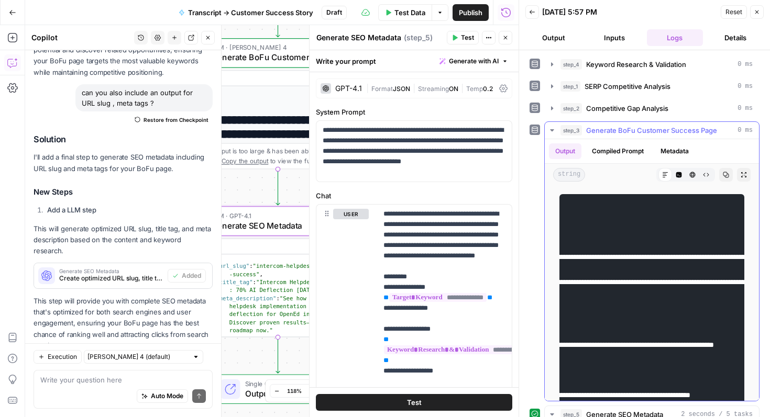
scroll to position [0, 282]
click at [84, 394] on div "Auto Mode Send" at bounding box center [122, 396] width 165 height 23
click at [91, 380] on textarea at bounding box center [122, 380] width 165 height 10
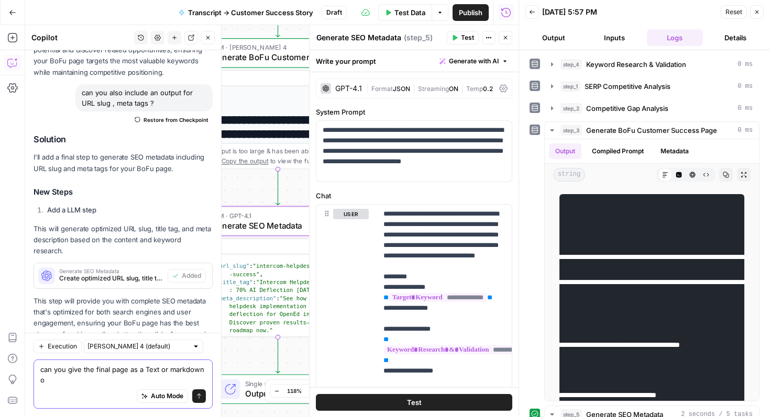
scroll to position [1357, 0]
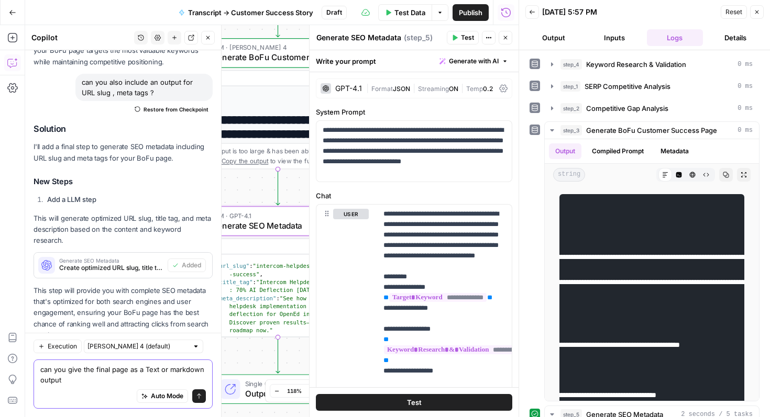
type textarea "can you give the final page as a Text or markdown output ?"
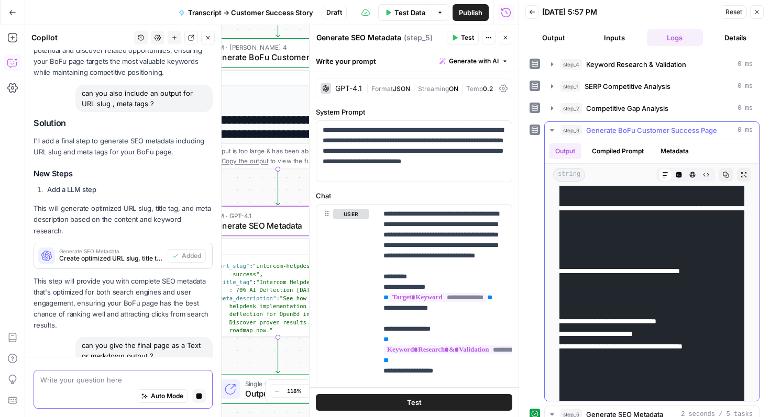
scroll to position [75, 0]
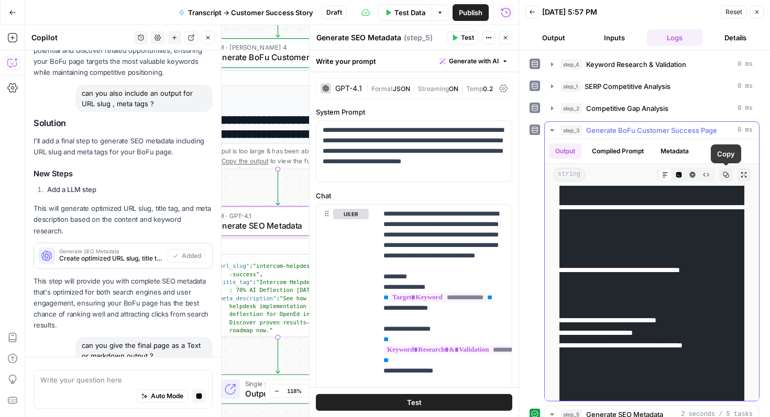
click at [725, 174] on icon "button" at bounding box center [725, 175] width 6 height 6
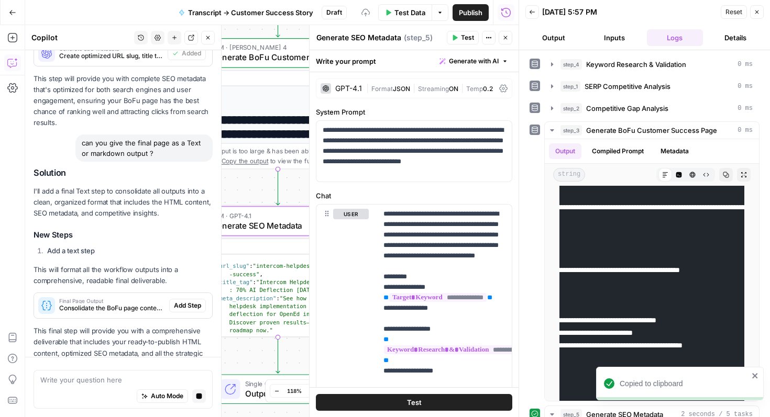
scroll to position [1514, 0]
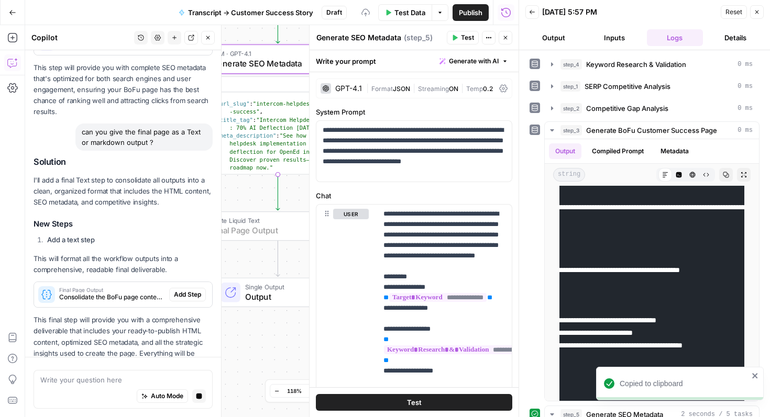
click at [187, 290] on span "Add Step" at bounding box center [187, 294] width 27 height 9
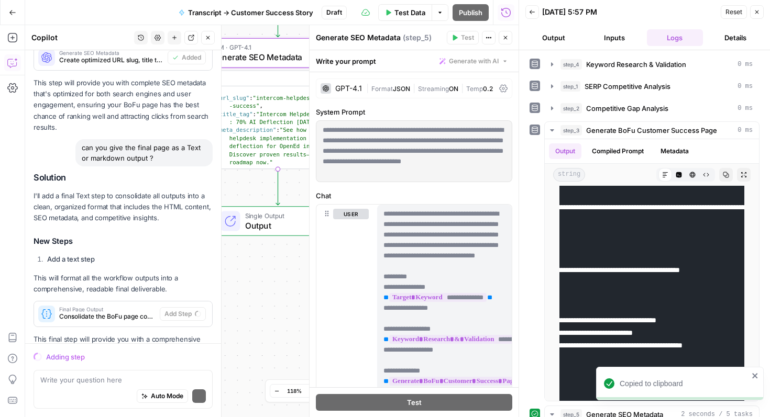
scroll to position [1564, 0]
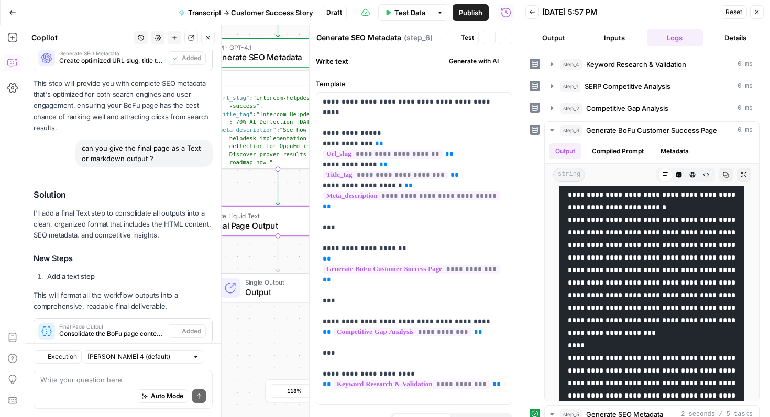
type textarea "Final Page Output"
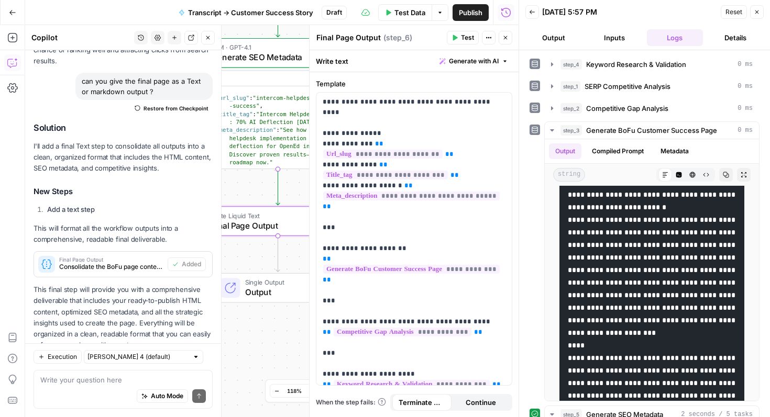
click at [472, 38] on span "Test" at bounding box center [467, 37] width 13 height 9
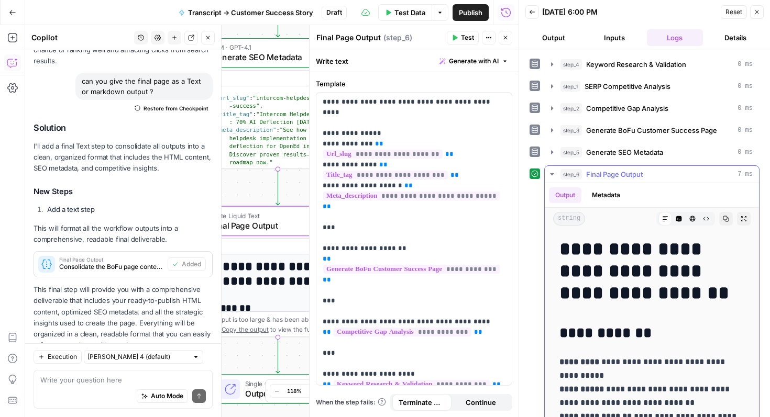
click at [746, 216] on icon "button" at bounding box center [743, 219] width 6 height 6
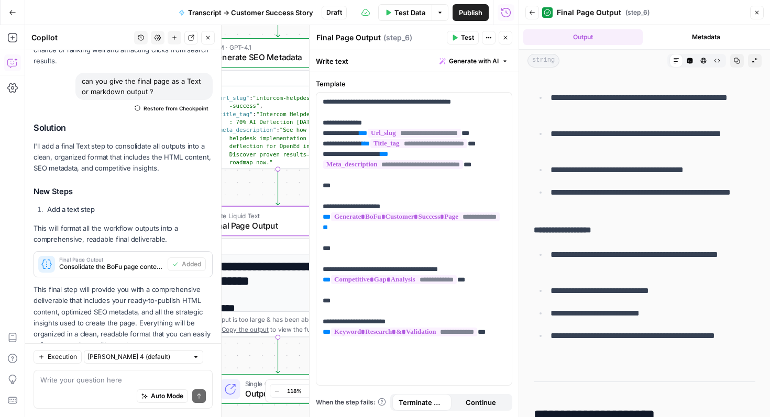
scroll to position [8489, 0]
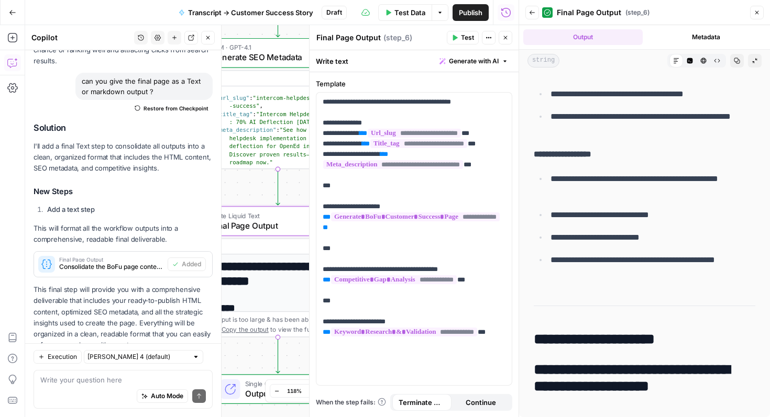
click at [570, 266] on p "**********" at bounding box center [652, 266] width 205 height 27
click at [737, 61] on icon "button" at bounding box center [736, 61] width 6 height 6
click at [707, 41] on button "Metadata" at bounding box center [706, 37] width 119 height 16
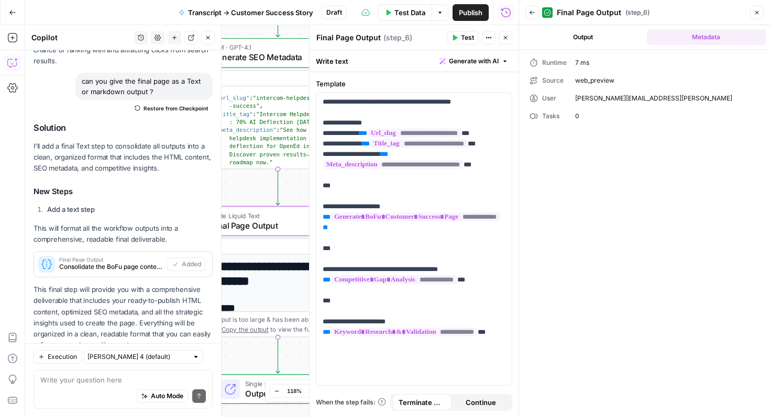
scroll to position [0, 0]
click at [601, 38] on button "Output" at bounding box center [582, 37] width 119 height 16
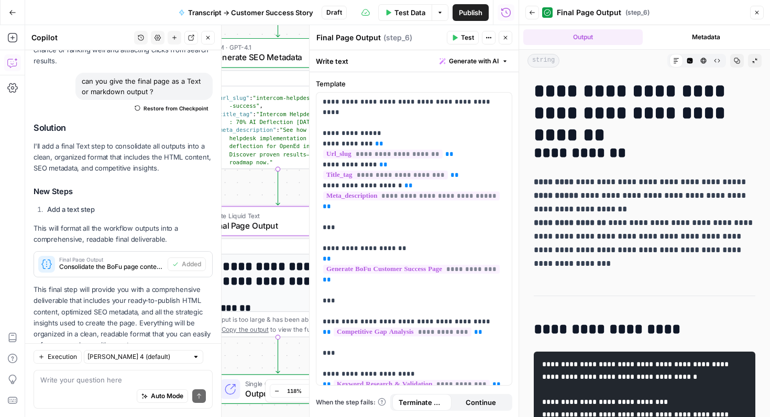
click at [761, 12] on button "Close" at bounding box center [757, 13] width 14 height 14
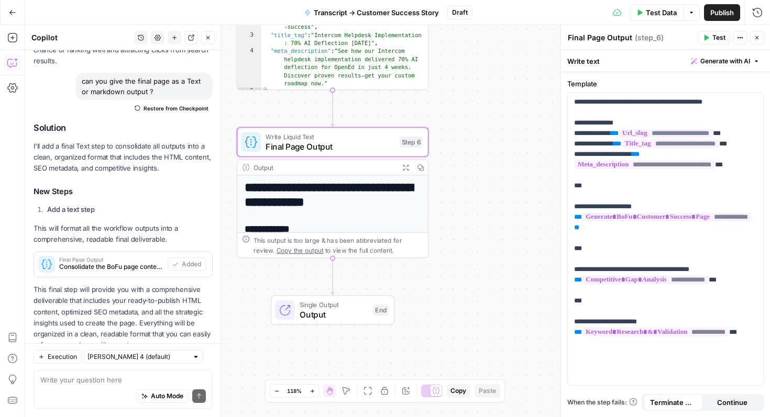
scroll to position [1, 0]
click at [343, 215] on div "**********" at bounding box center [332, 290] width 191 height 231
click at [405, 164] on icon "button" at bounding box center [405, 167] width 7 height 7
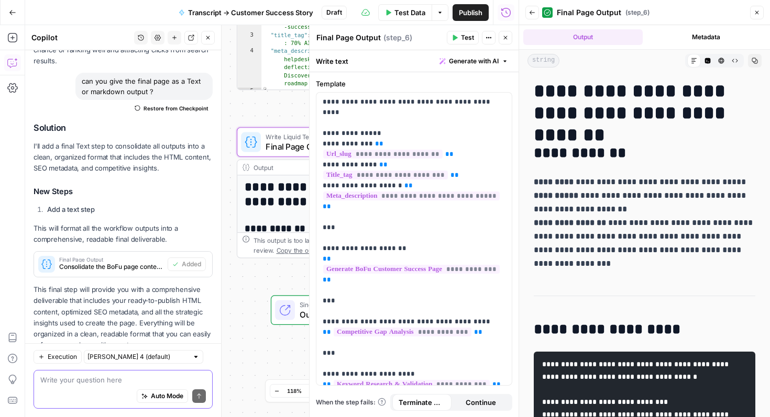
click at [116, 383] on textarea at bounding box center [122, 380] width 165 height 10
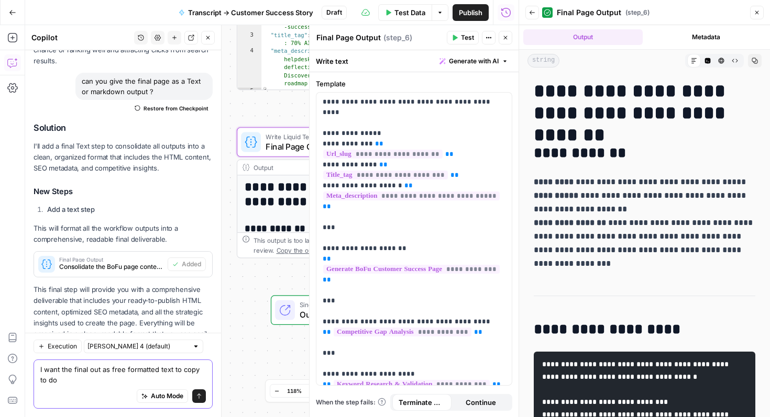
scroll to position [1641, 0]
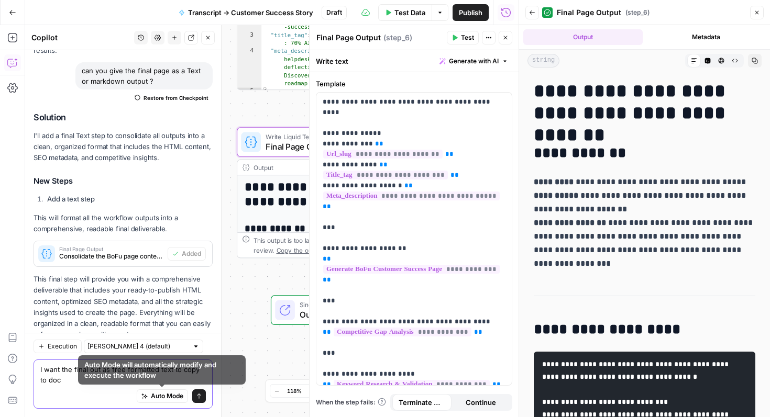
type textarea "I want the final out as free formatted text to copy to doc"
click at [198, 391] on button "Send" at bounding box center [199, 397] width 14 height 14
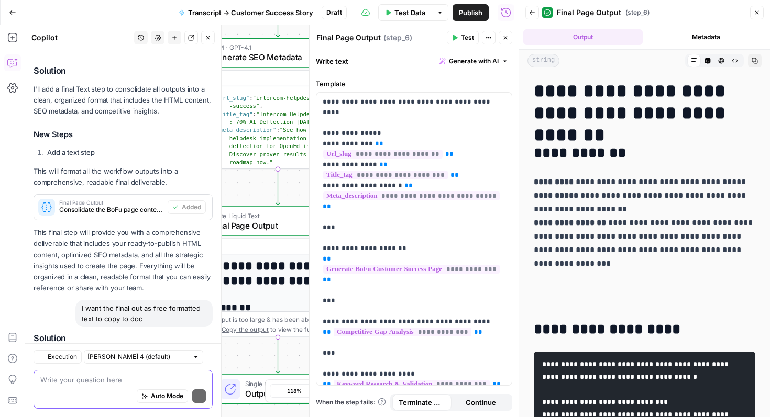
scroll to position [1805, 0]
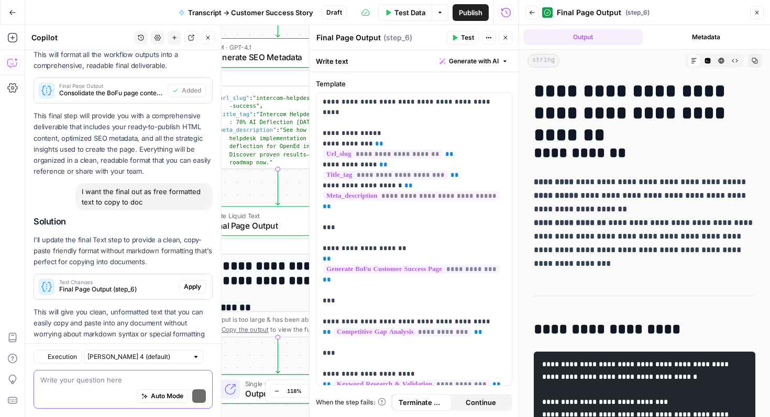
click at [194, 307] on p "This will give you clean, unformatted text that you can easily copy and paste i…" at bounding box center [123, 329] width 179 height 45
click at [194, 282] on span "Apply" at bounding box center [192, 286] width 17 height 9
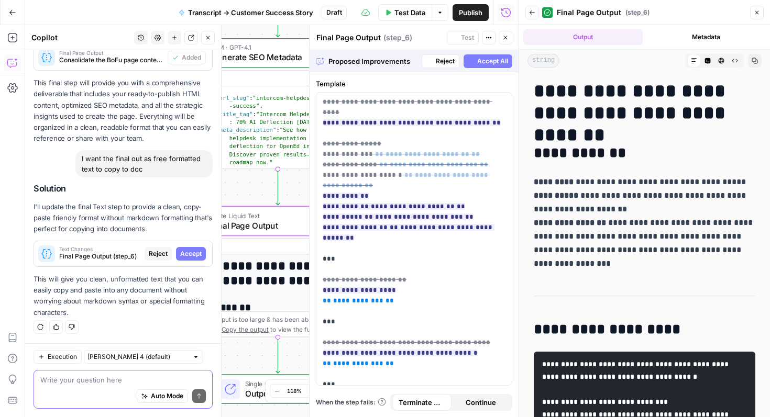
scroll to position [1738, 0]
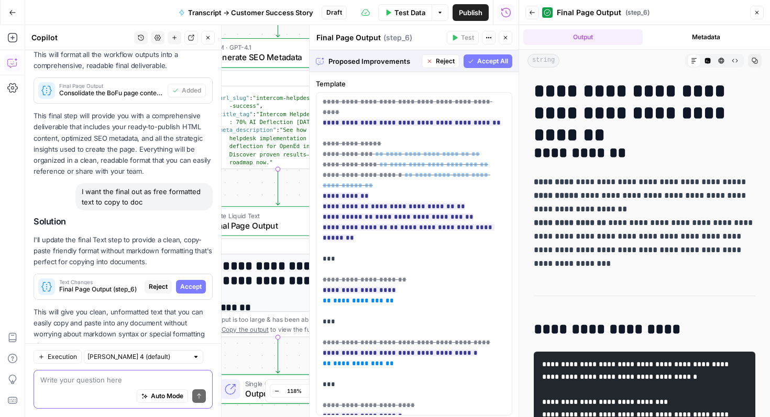
click at [489, 57] on span "Accept All" at bounding box center [492, 61] width 31 height 9
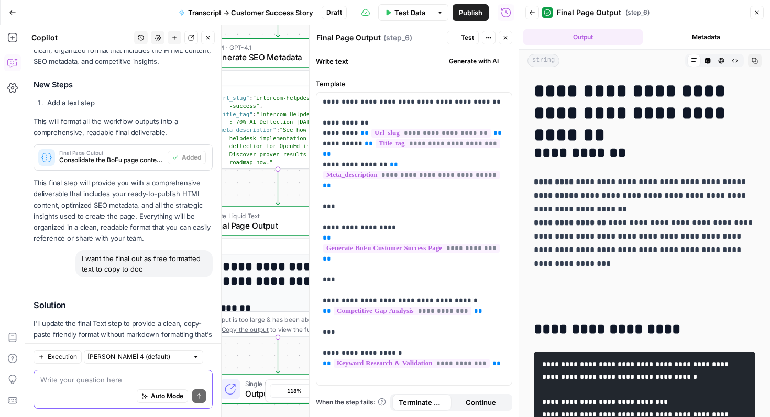
scroll to position [1821, 0]
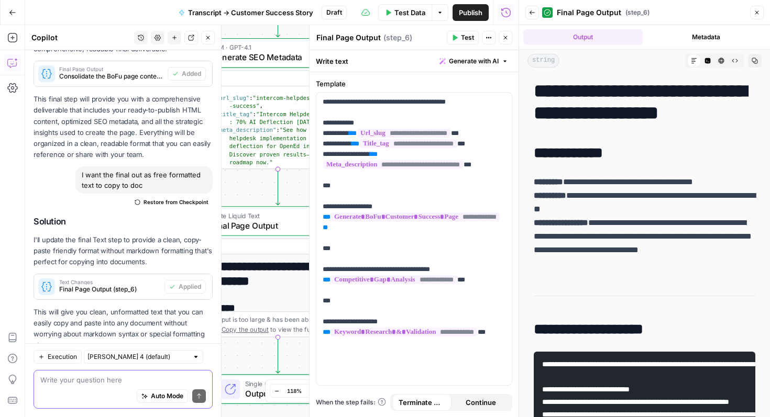
click at [461, 38] on span "Test" at bounding box center [467, 37] width 13 height 9
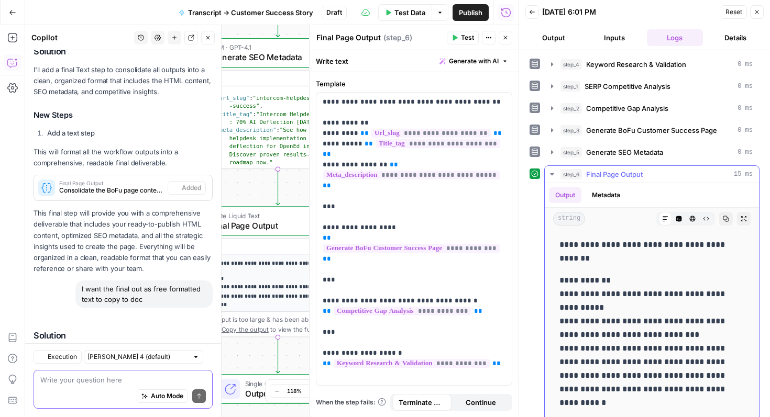
scroll to position [1821, 0]
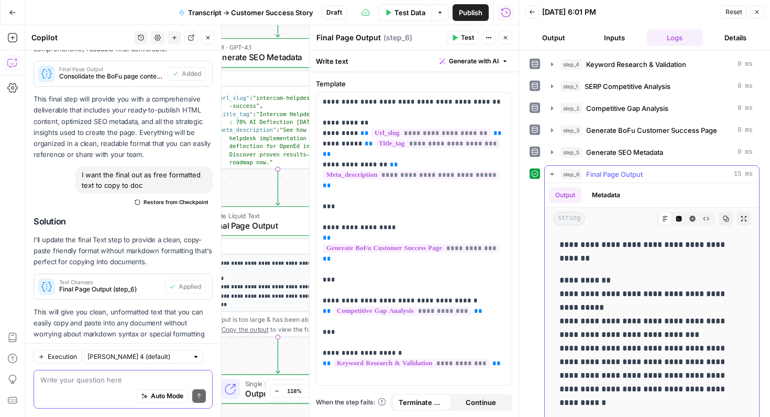
click at [730, 218] on button "Copy" at bounding box center [726, 219] width 14 height 14
drag, startPoint x: 726, startPoint y: 27, endPoint x: 719, endPoint y: 6, distance: 22.0
click at [723, 17] on header "Back [DATE] 6:01 PM Reset Close Output Inputs Logs Details" at bounding box center [644, 25] width 251 height 50
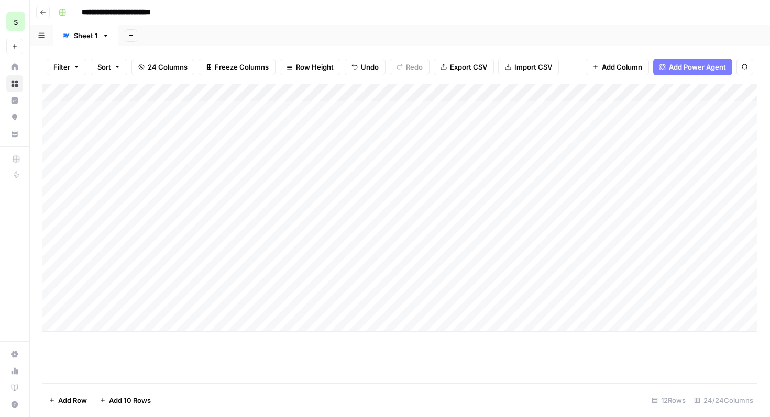
click at [40, 12] on icon "button" at bounding box center [43, 12] width 6 height 6
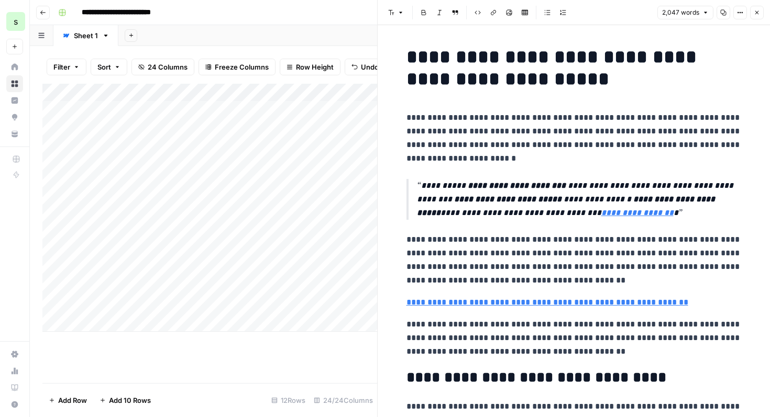
click at [47, 15] on button "Go back" at bounding box center [43, 13] width 14 height 14
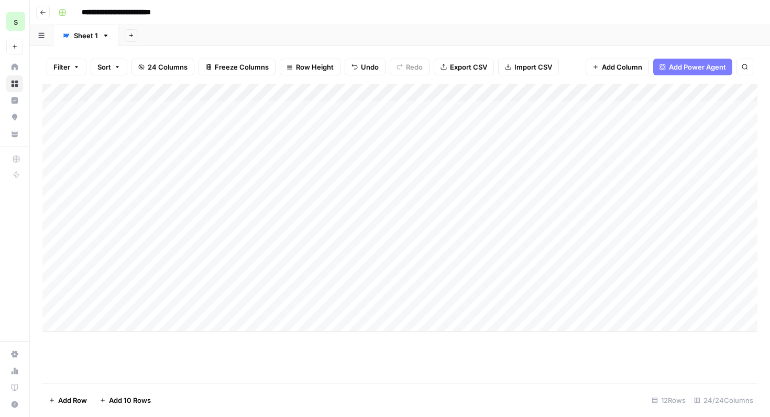
click at [45, 11] on icon "button" at bounding box center [43, 12] width 6 height 6
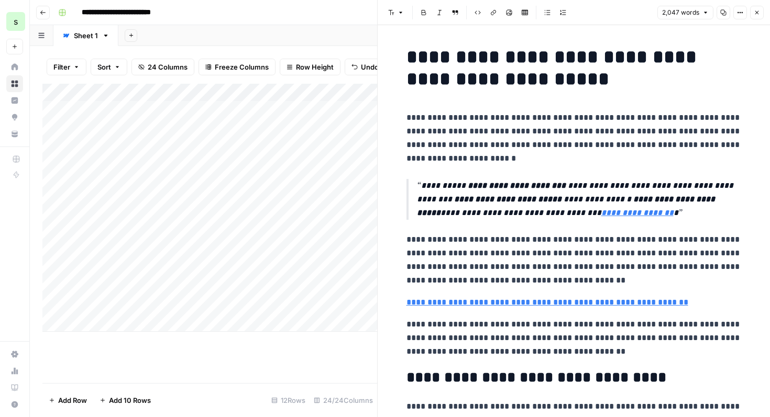
click at [757, 10] on icon "button" at bounding box center [756, 12] width 6 height 6
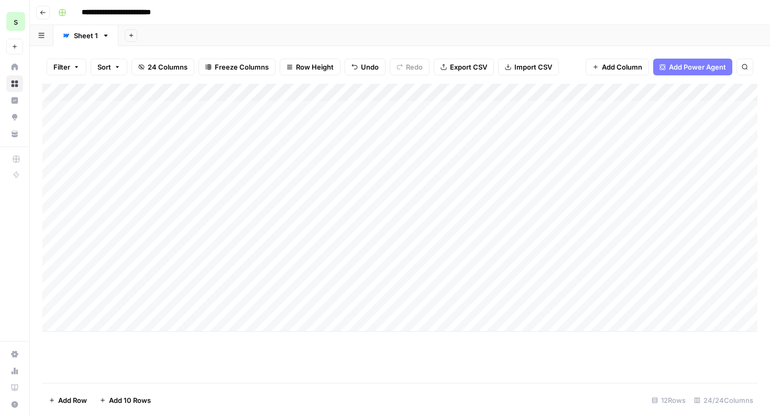
click at [41, 10] on icon "button" at bounding box center [43, 12] width 6 height 6
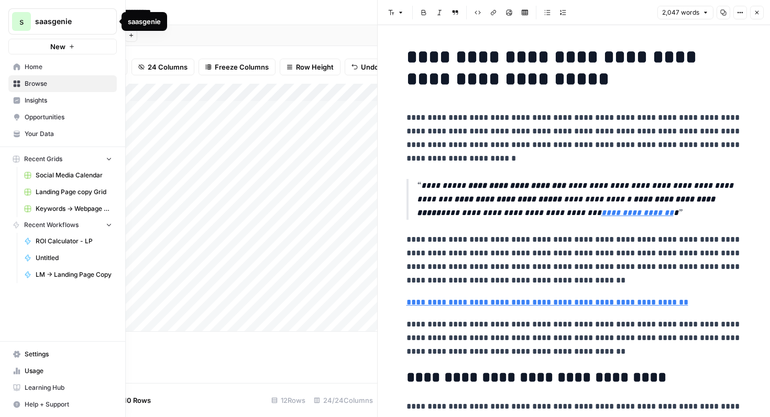
click at [32, 70] on span "Home" at bounding box center [68, 66] width 87 height 9
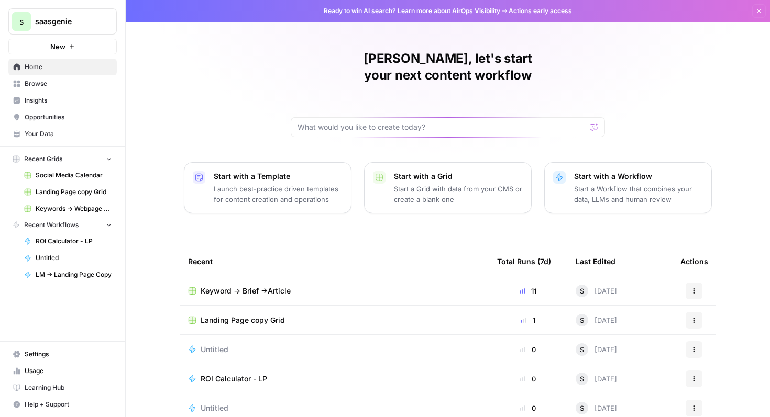
click at [261, 286] on span "Keyword -> Brief ->Article" at bounding box center [246, 291] width 90 height 10
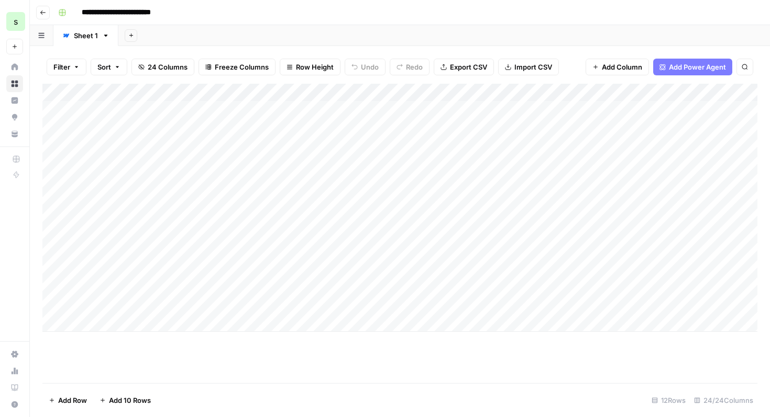
click at [41, 15] on icon "button" at bounding box center [43, 12] width 6 height 6
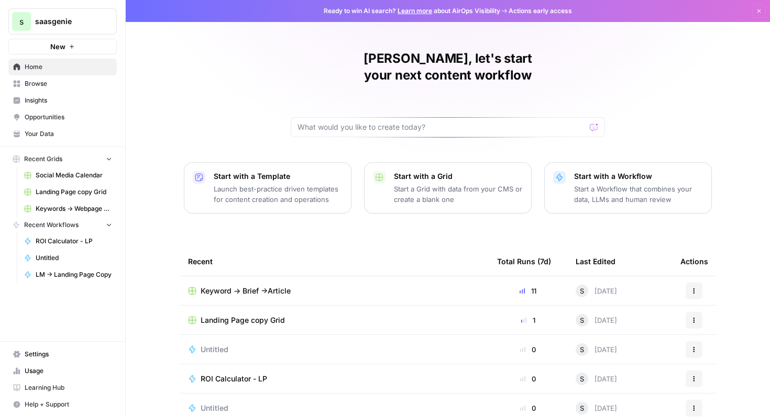
scroll to position [64, 0]
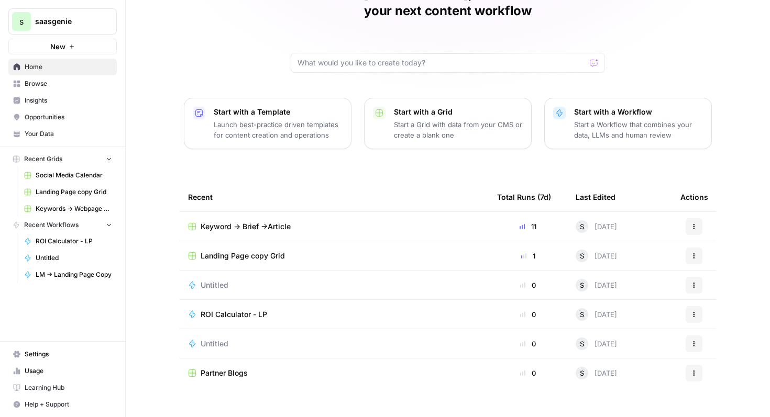
click at [279, 221] on span "Keyword -> Brief ->Article" at bounding box center [246, 226] width 90 height 10
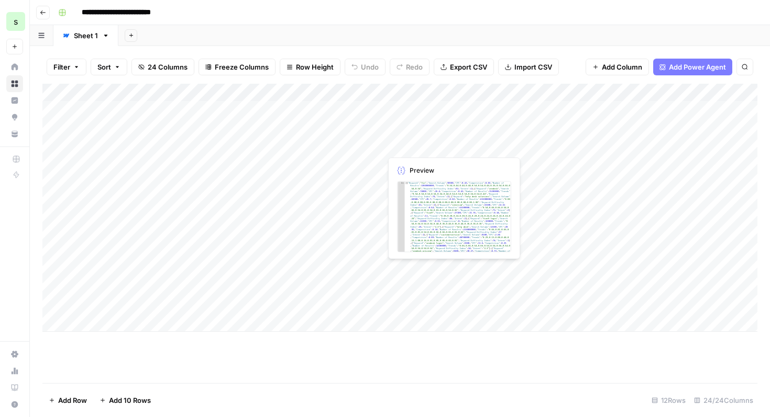
click at [434, 150] on div "Add Column" at bounding box center [399, 208] width 715 height 248
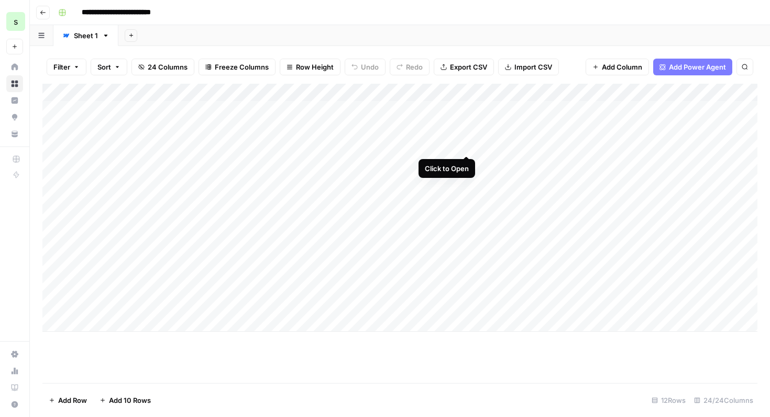
click at [468, 147] on div "Add Column" at bounding box center [399, 208] width 715 height 248
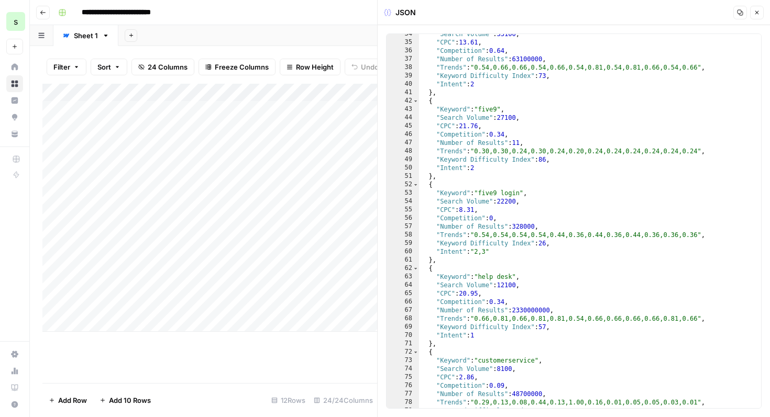
scroll to position [282, 0]
